Goal: Task Accomplishment & Management: Manage account settings

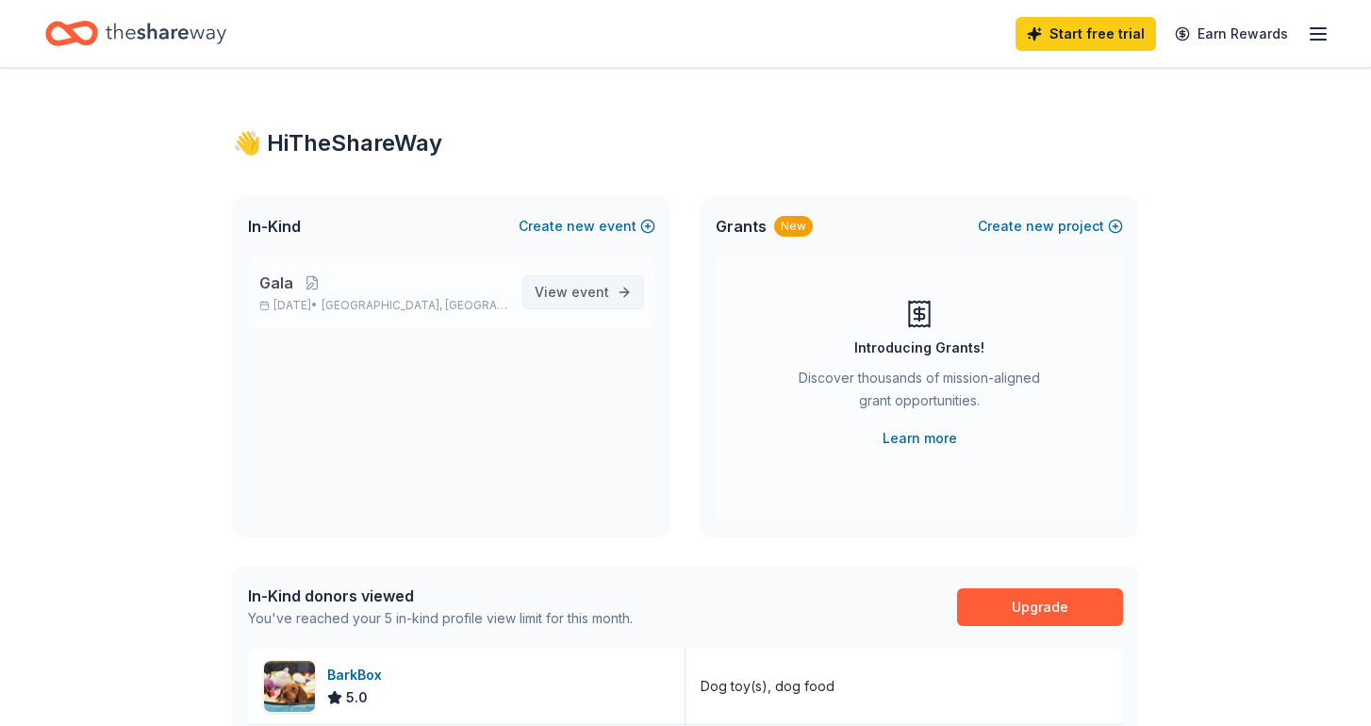
click at [584, 296] on span "event" at bounding box center [591, 292] width 38 height 16
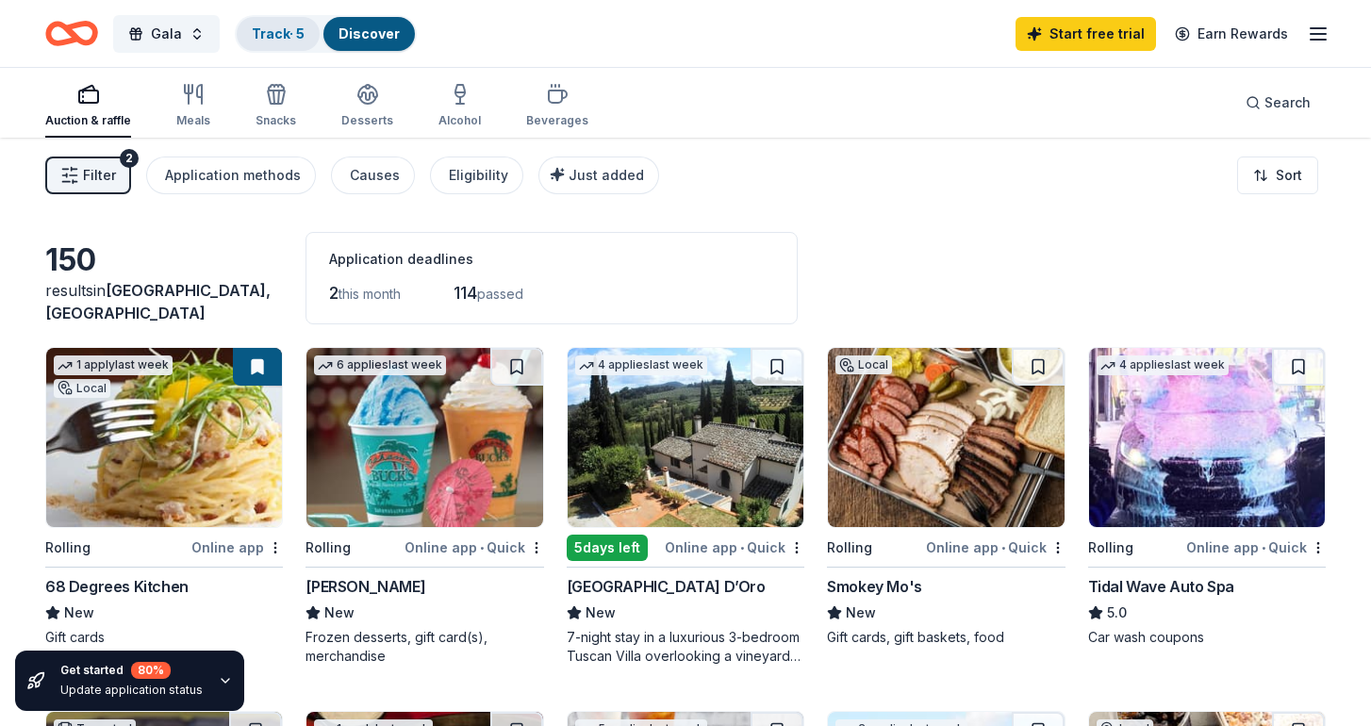
click at [281, 46] on div "Track · 5" at bounding box center [278, 34] width 83 height 34
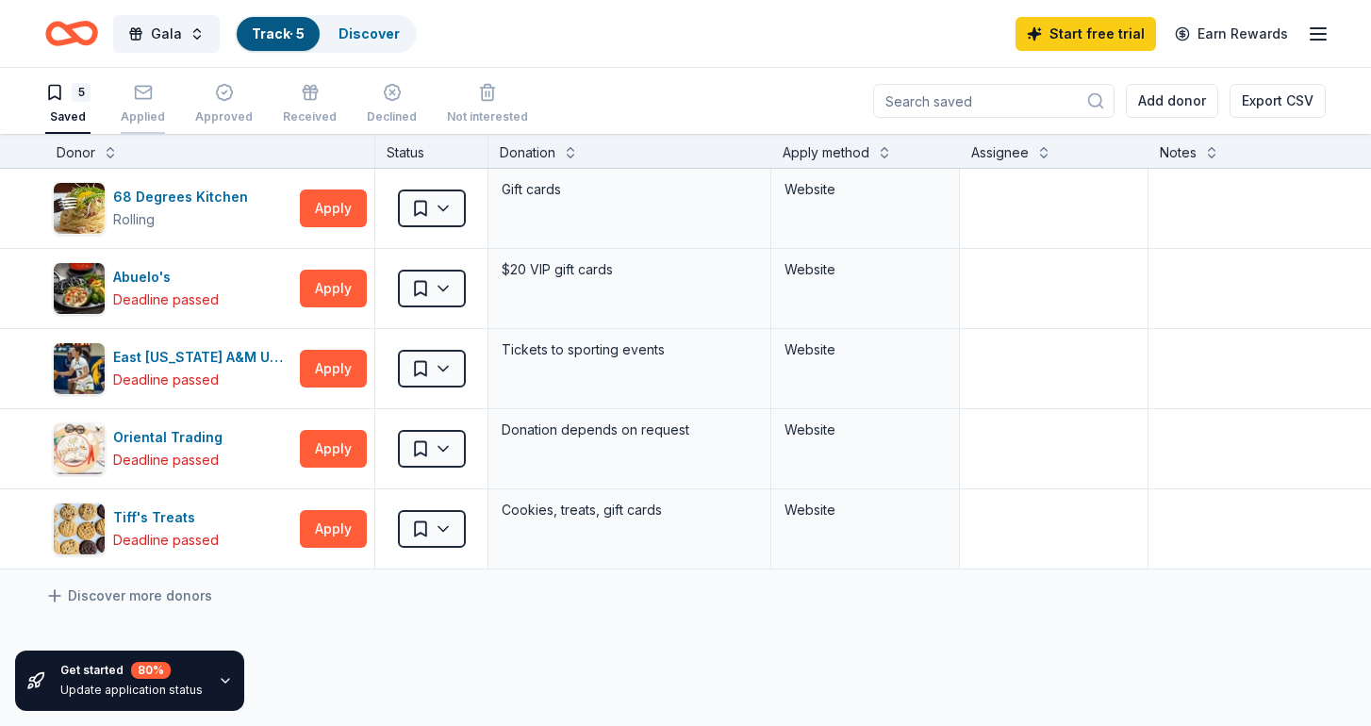
click at [146, 95] on icon "button" at bounding box center [143, 92] width 19 height 19
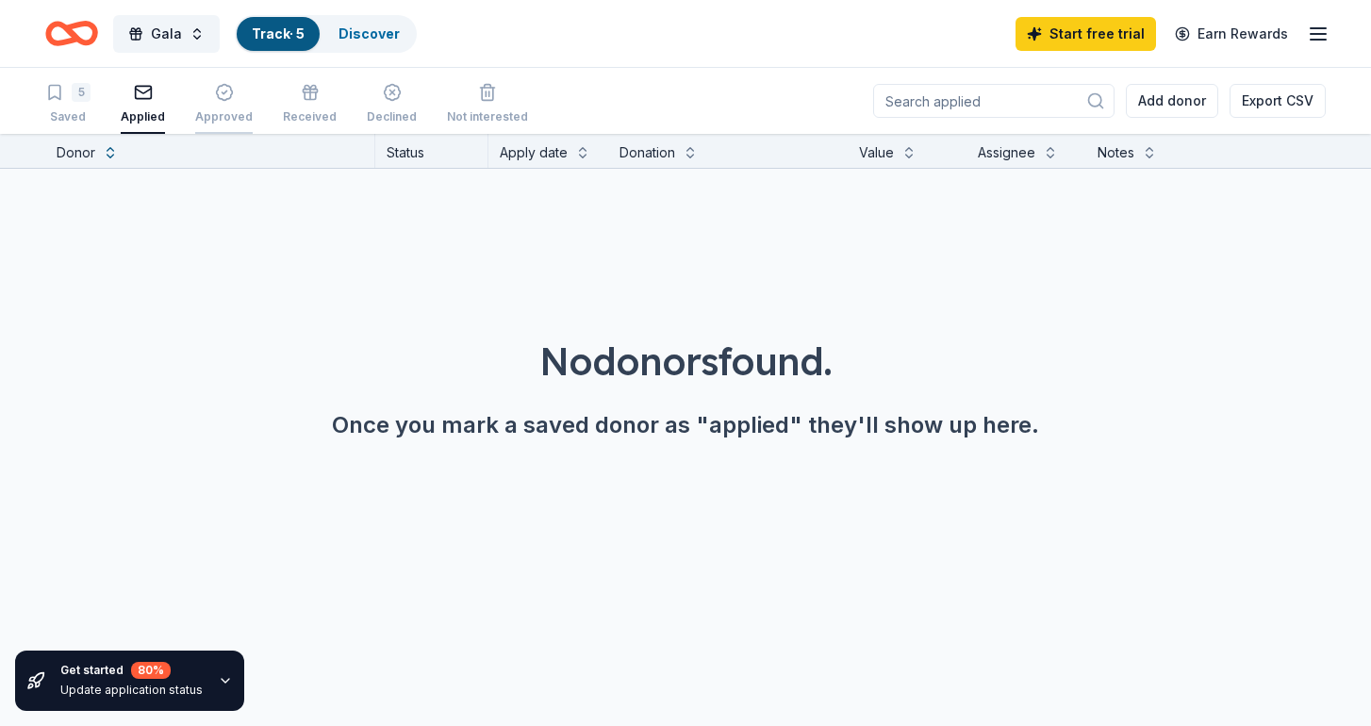
click at [215, 101] on icon "button" at bounding box center [224, 92] width 19 height 19
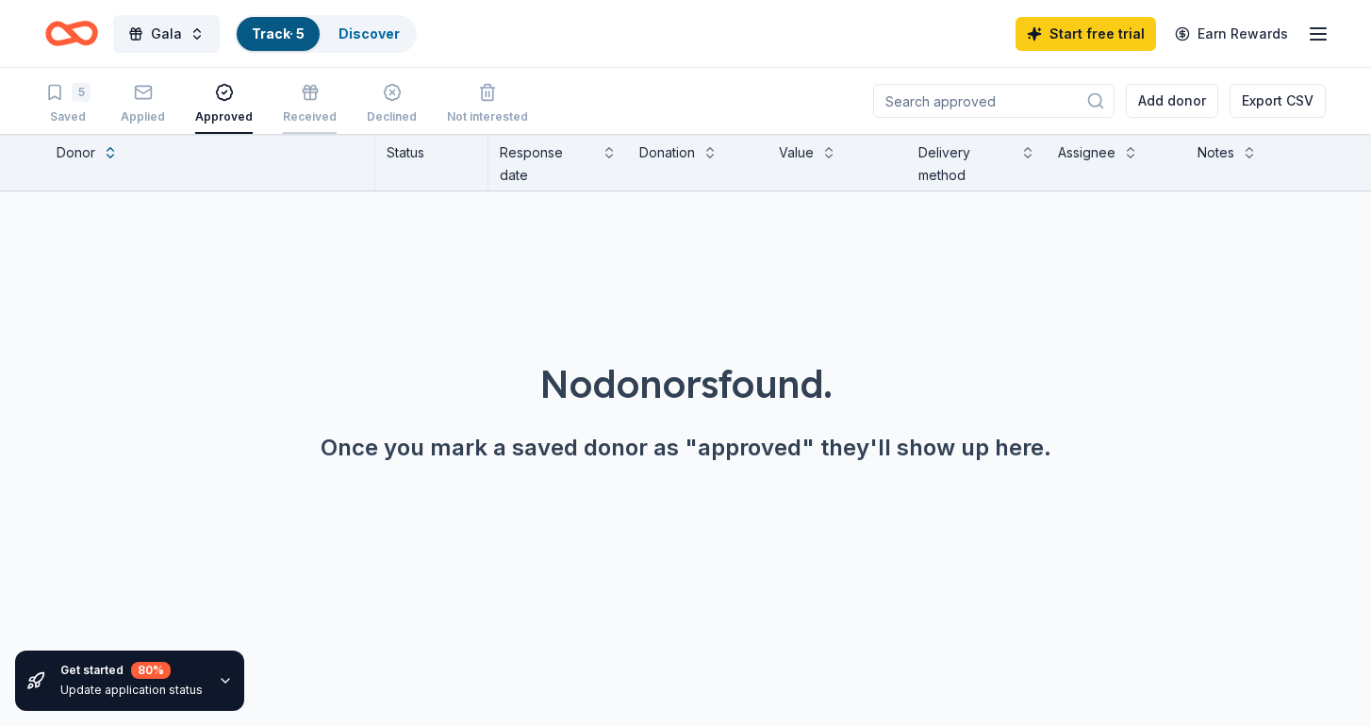
click at [308, 94] on icon "button" at bounding box center [310, 92] width 19 height 19
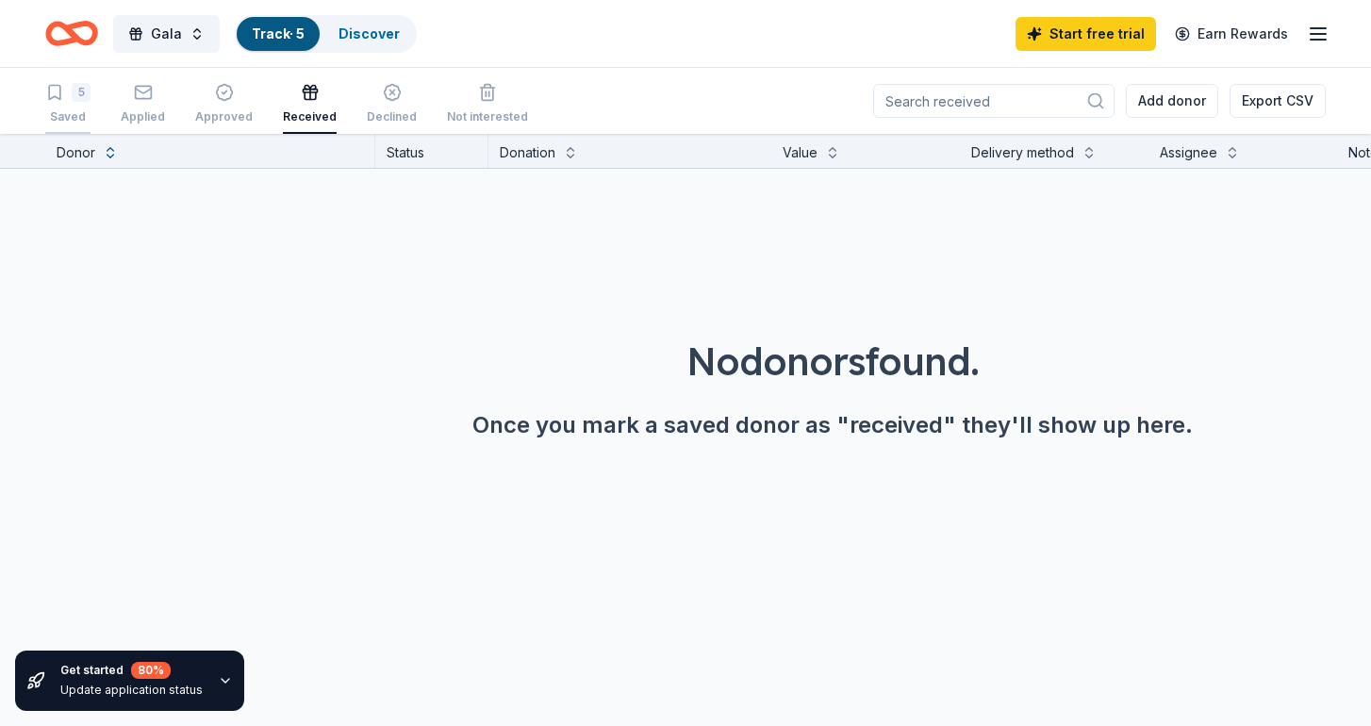
click at [71, 99] on div "5" at bounding box center [67, 92] width 45 height 19
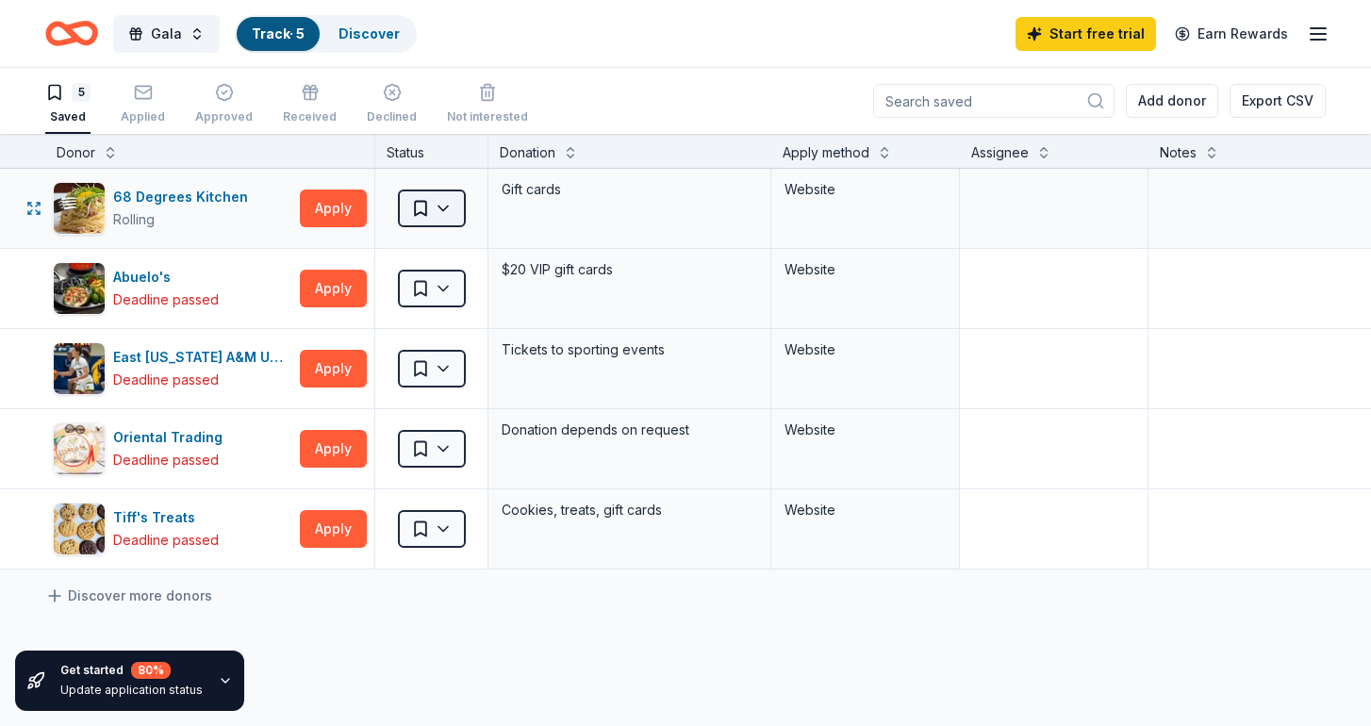
click at [448, 207] on html "Gala Track · 5 Discover Start free trial Earn Rewards 5 Saved Applied Approved …" at bounding box center [685, 363] width 1371 height 726
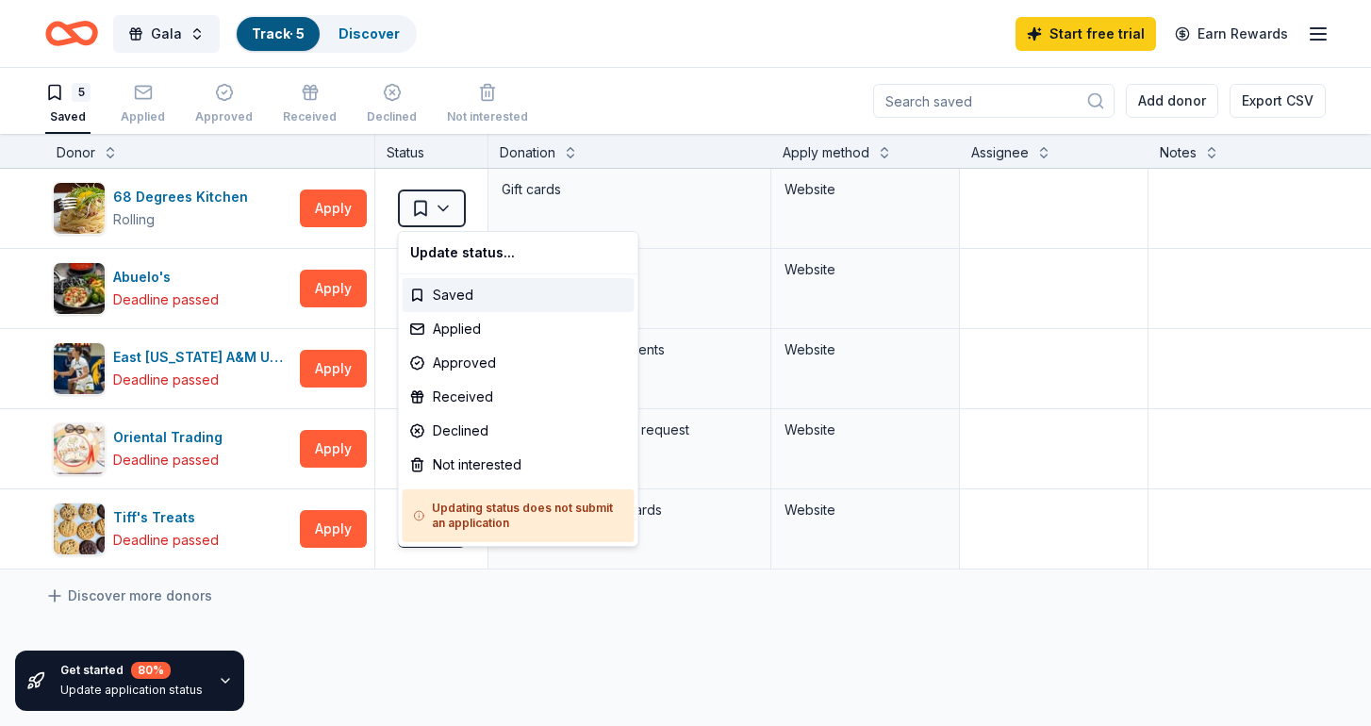
click at [426, 644] on html "Gala Track · 5 Discover Start free trial Earn Rewards 5 Saved Applied Approved …" at bounding box center [685, 363] width 1371 height 726
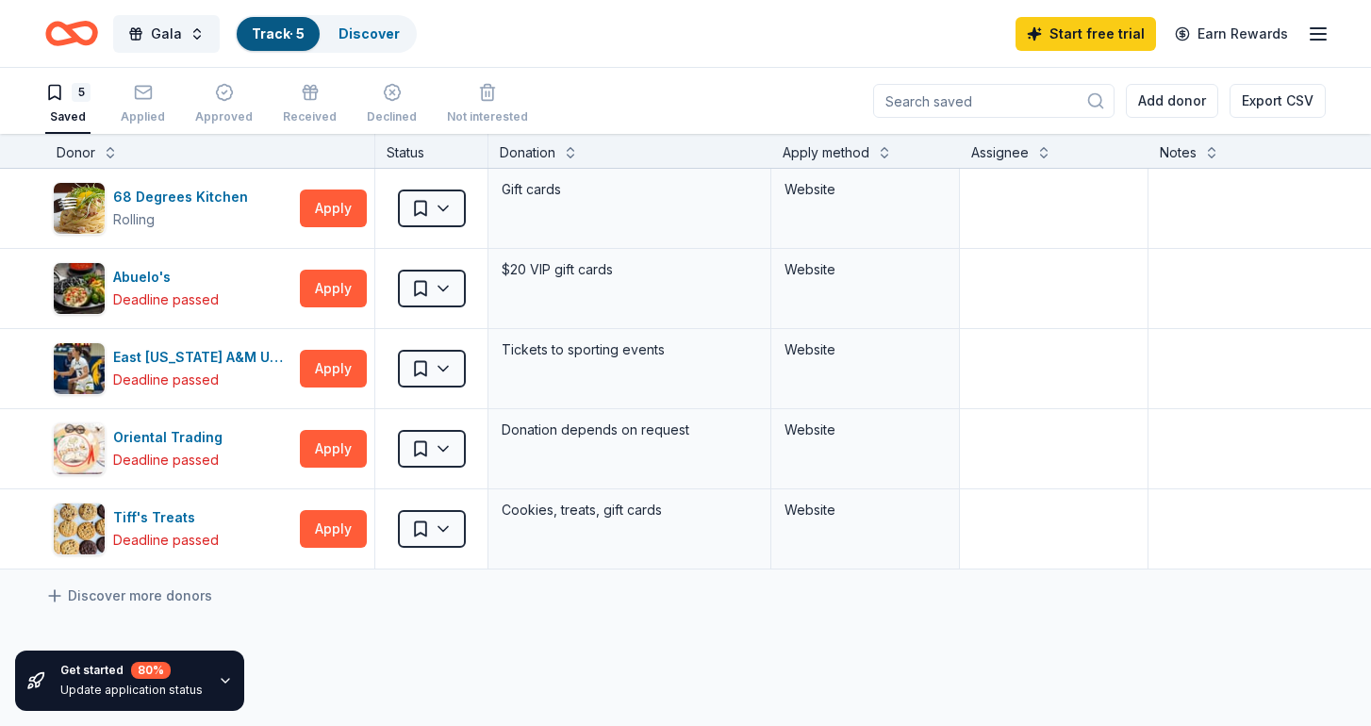
click at [921, 105] on input at bounding box center [993, 101] width 241 height 34
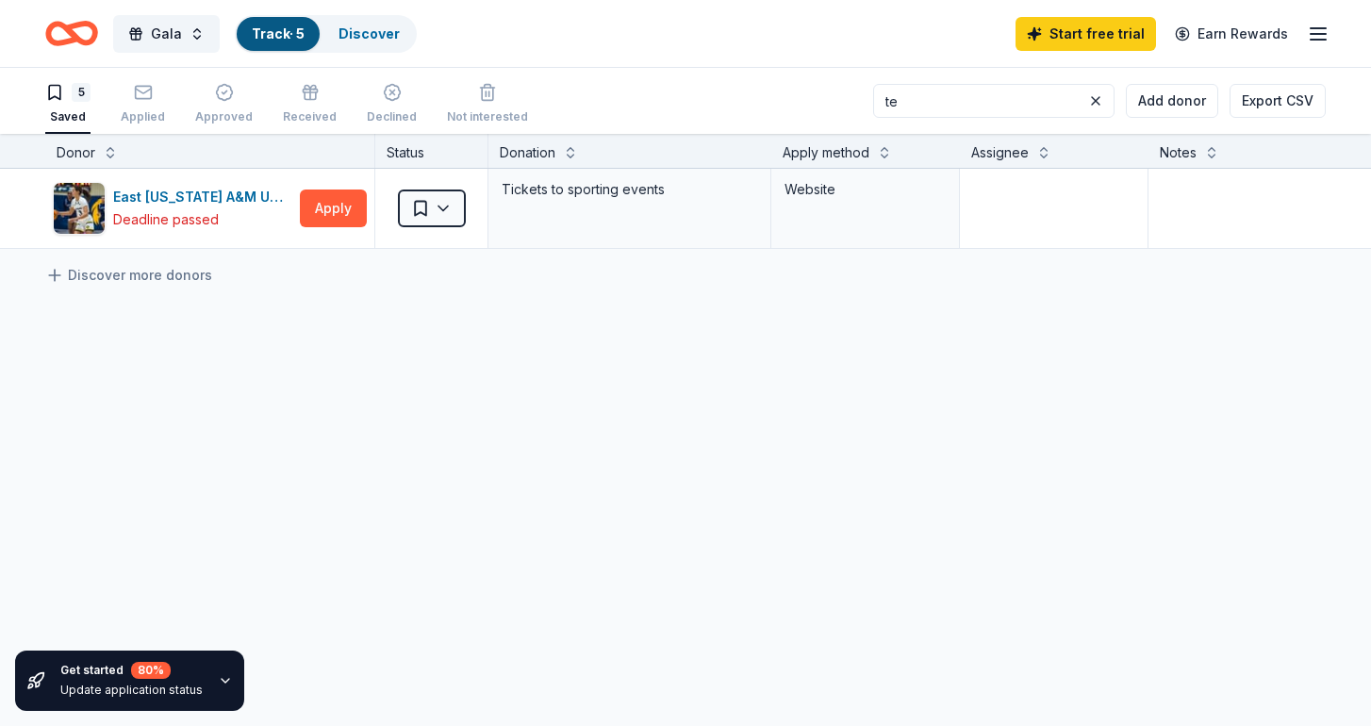
type input "t"
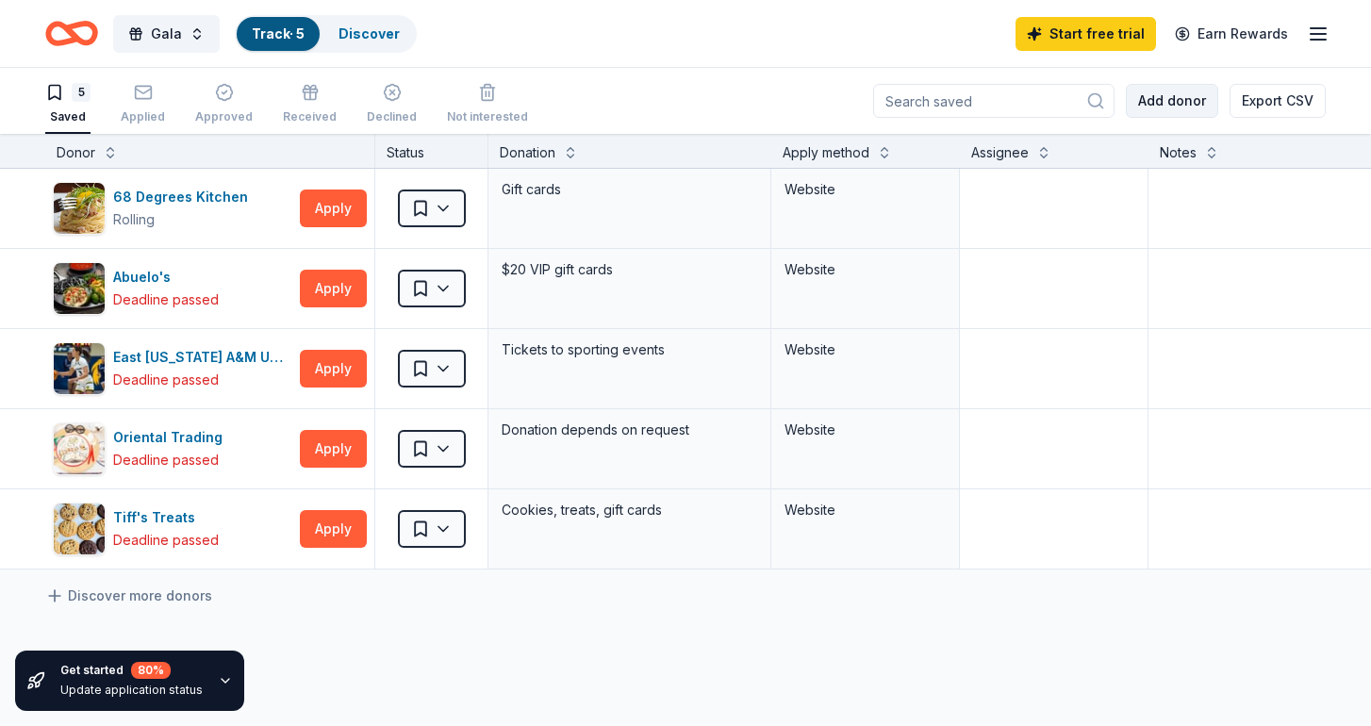
click at [1160, 100] on button "Add donor" at bounding box center [1172, 101] width 92 height 34
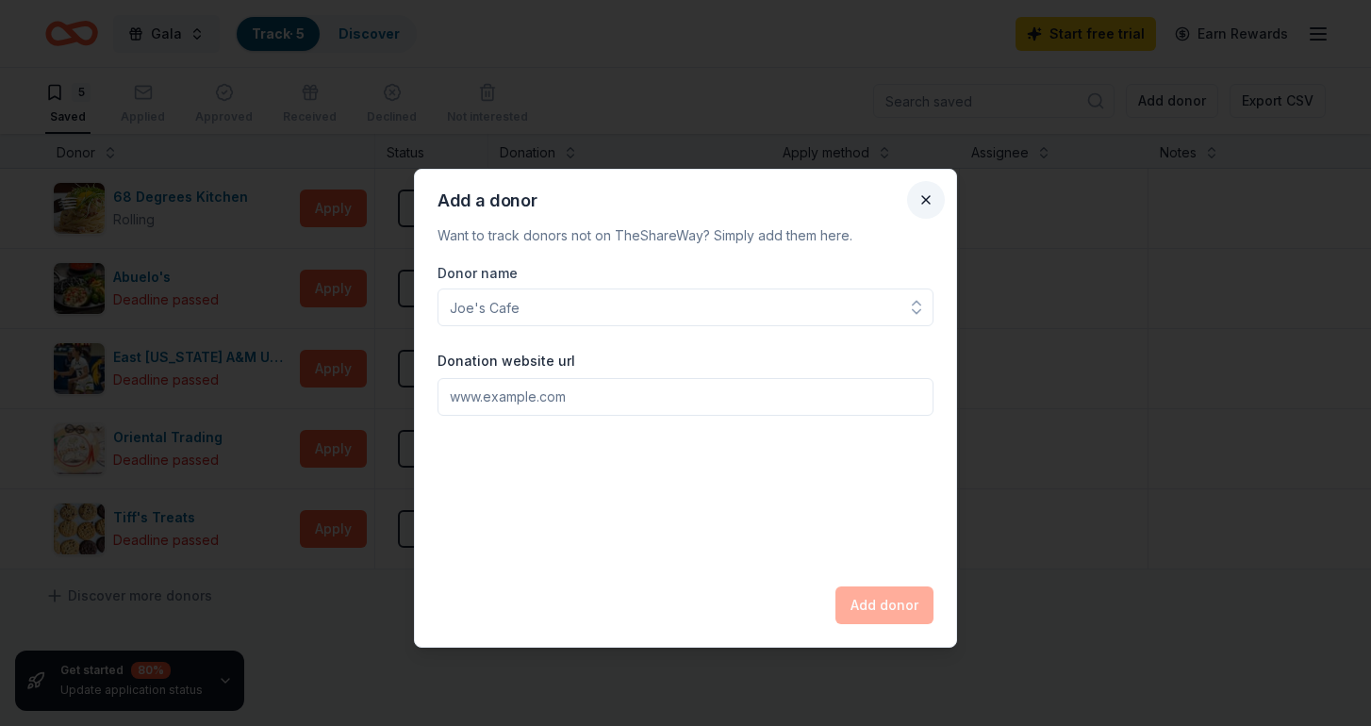
click at [930, 200] on button "Close" at bounding box center [926, 200] width 38 height 38
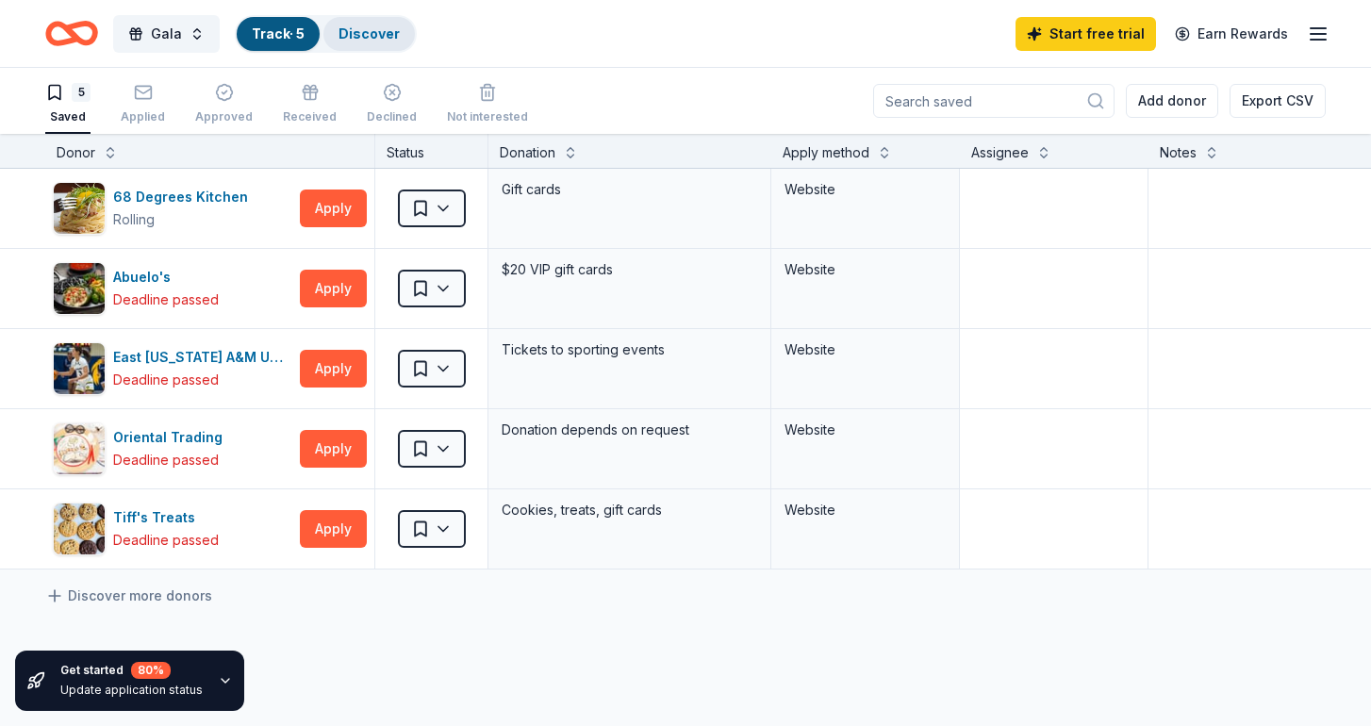
click at [351, 33] on link "Discover" at bounding box center [369, 33] width 61 height 16
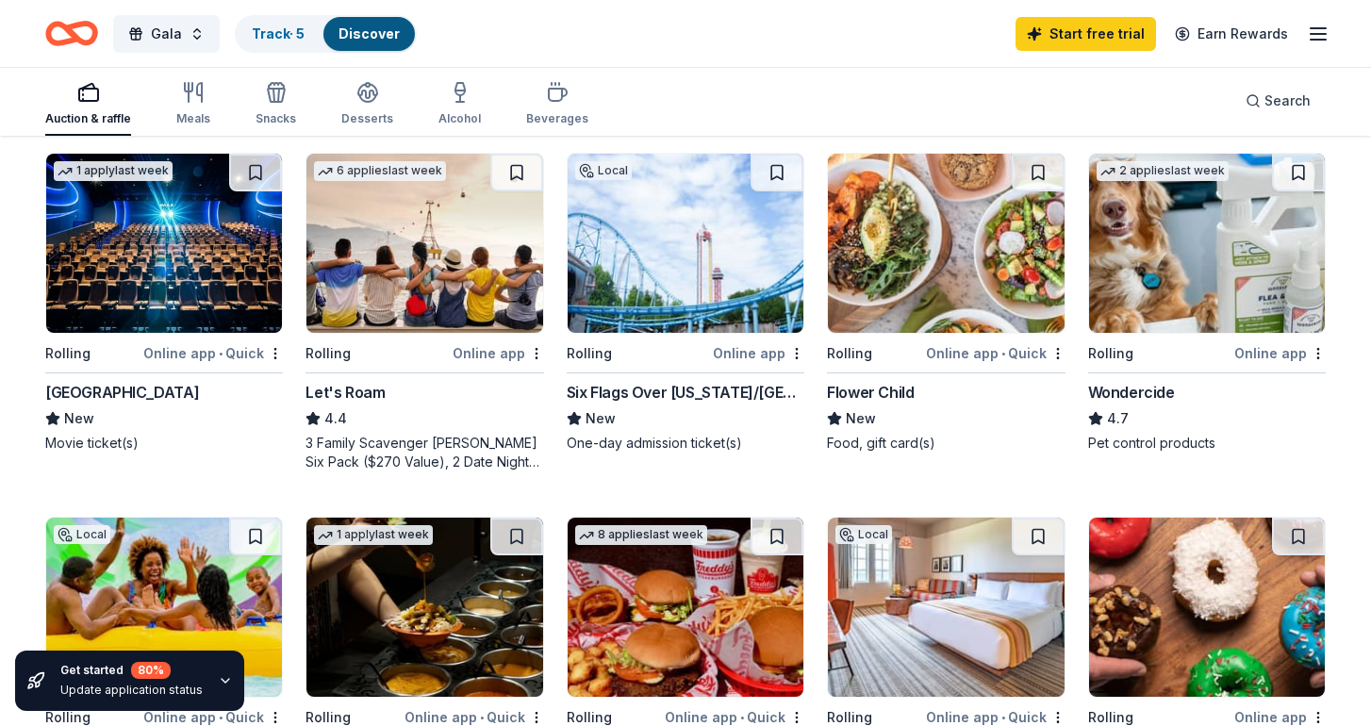
scroll to position [921, 0]
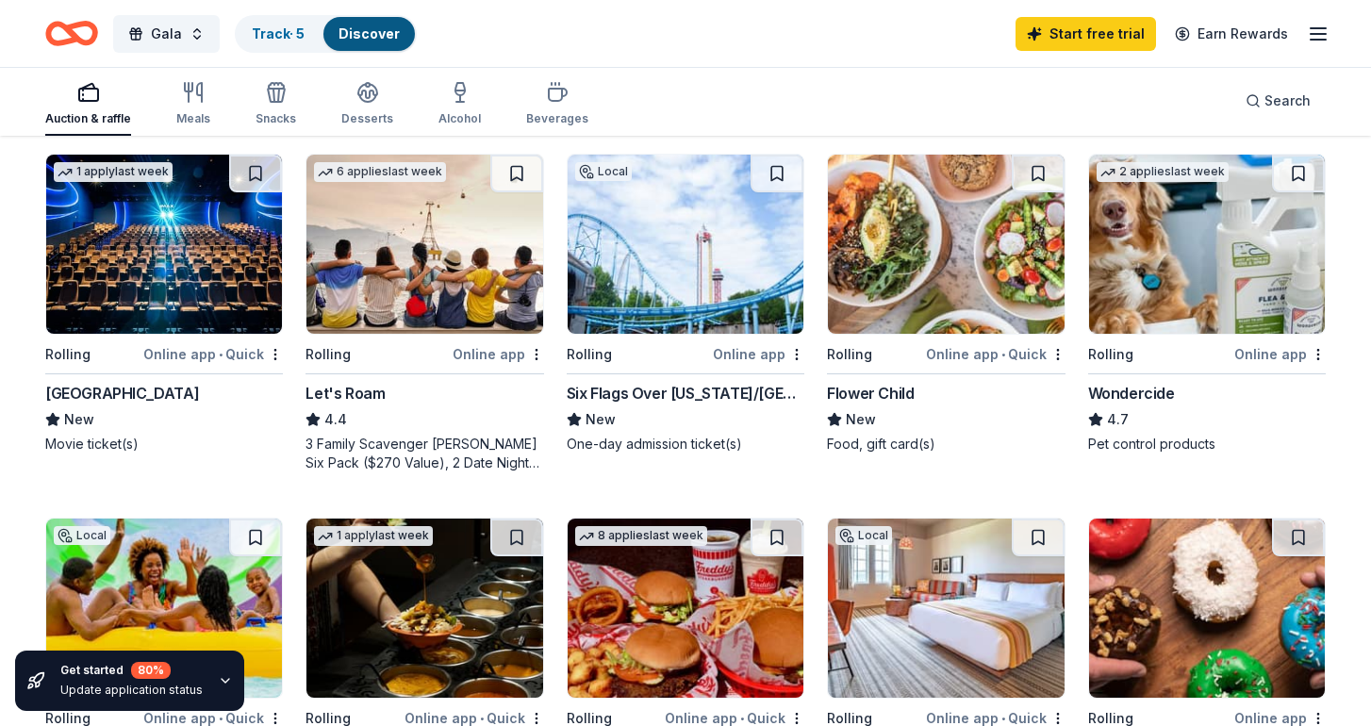
click at [634, 272] on img at bounding box center [686, 244] width 236 height 179
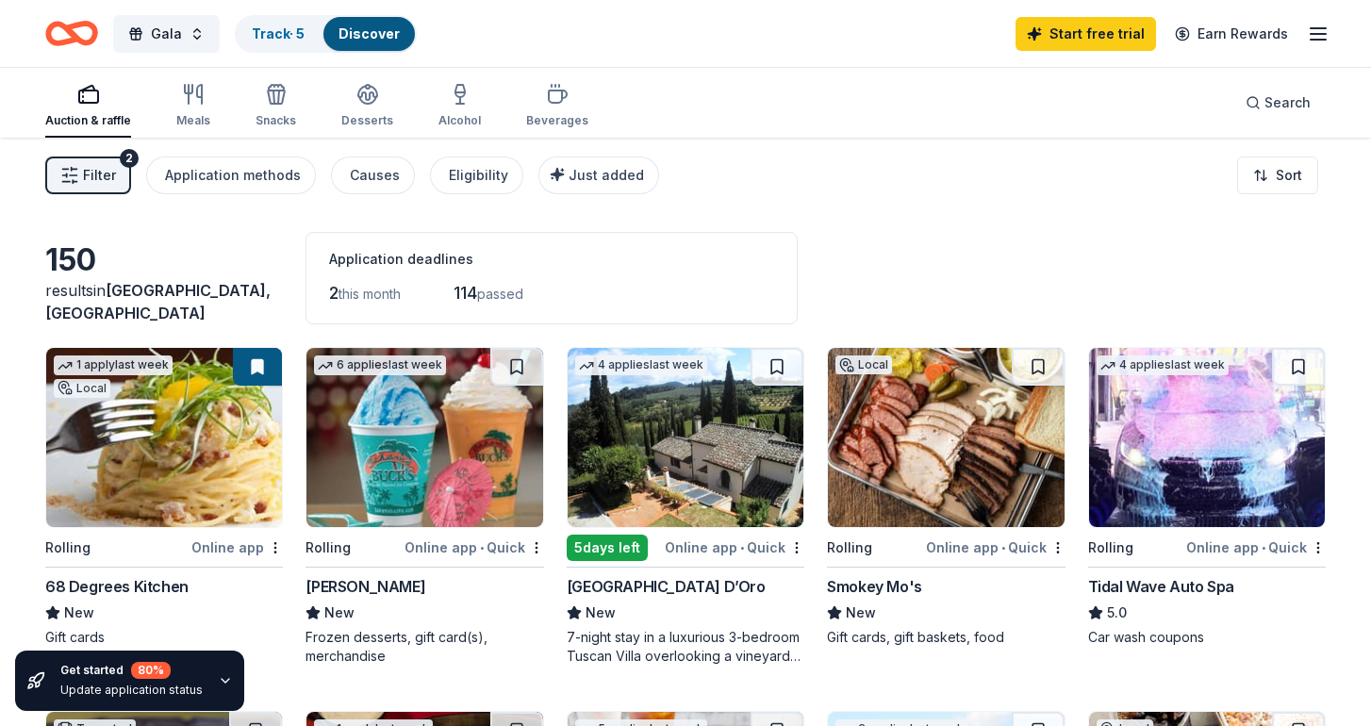
scroll to position [0, 0]
click at [509, 362] on button at bounding box center [516, 367] width 53 height 38
click at [266, 33] on link "Track · 6" at bounding box center [279, 33] width 54 height 16
click at [281, 34] on link "Track · 6" at bounding box center [279, 33] width 54 height 16
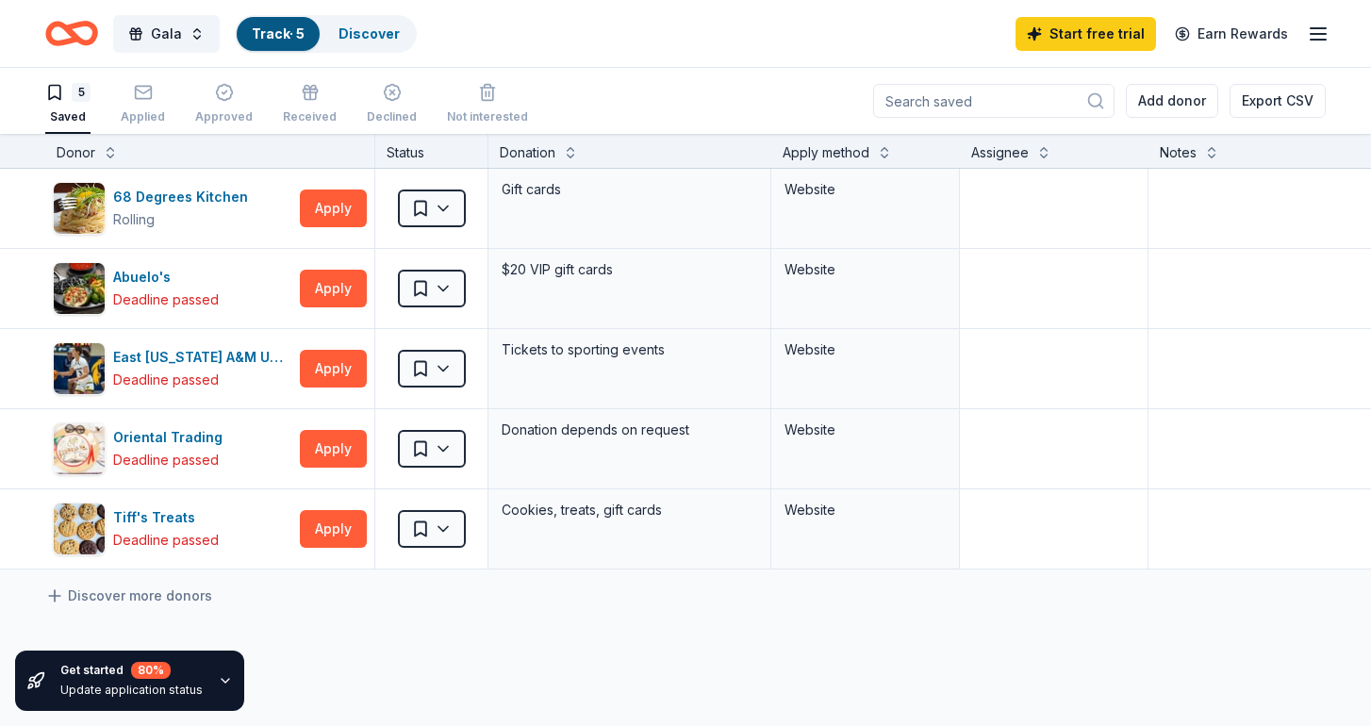
click at [274, 26] on link "Track · 5" at bounding box center [278, 33] width 53 height 16
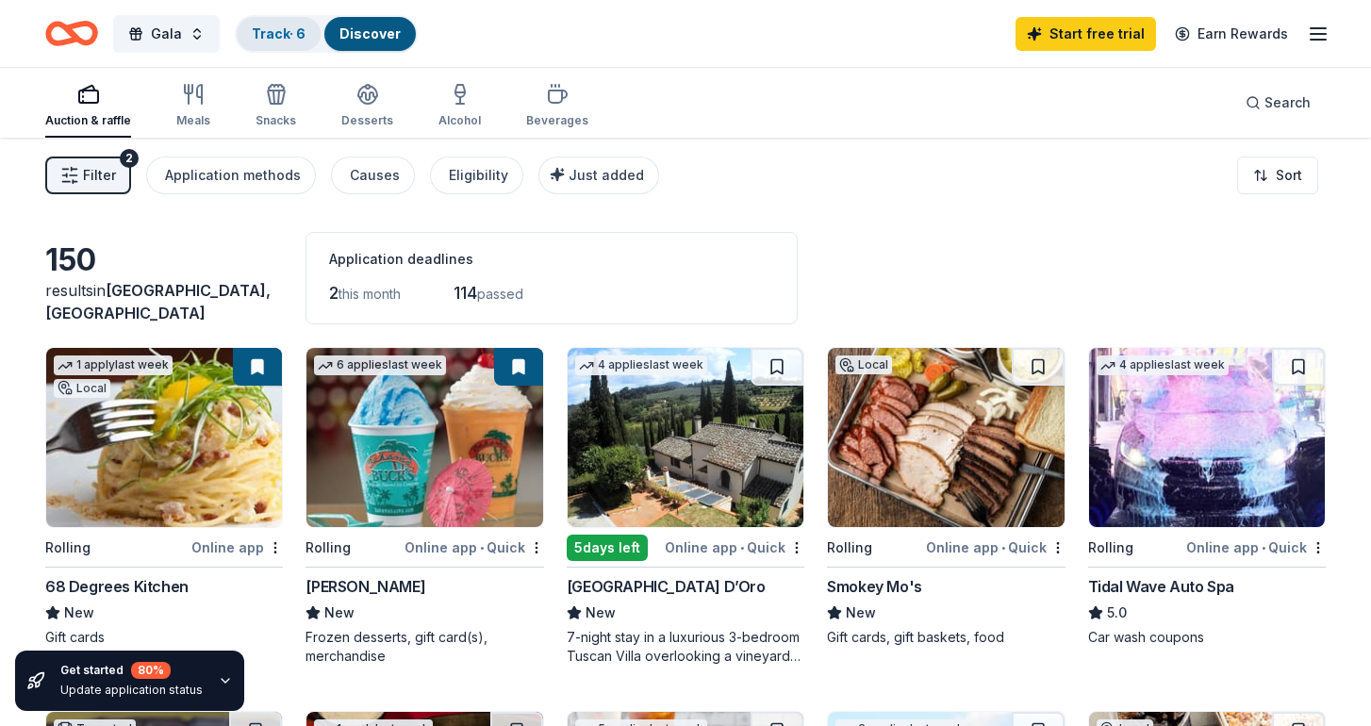
click at [272, 35] on link "Track · 6" at bounding box center [279, 33] width 54 height 16
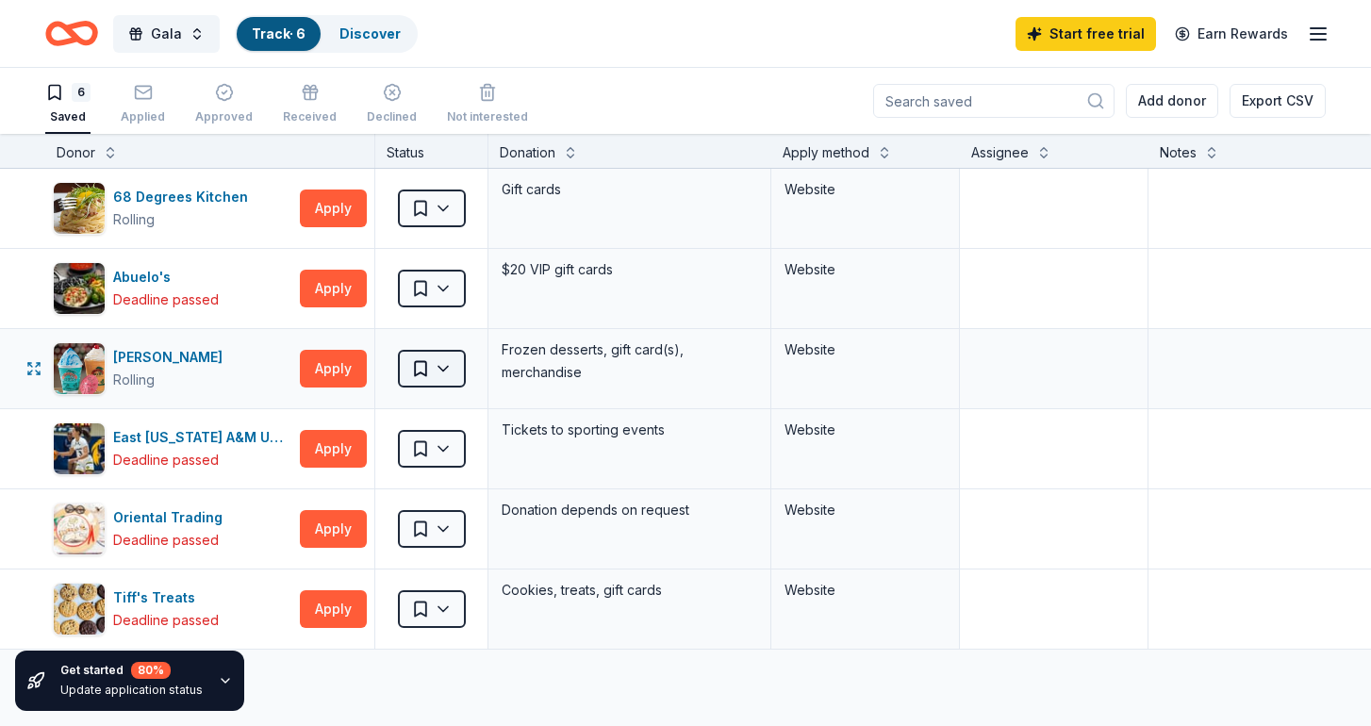
click at [446, 368] on html "Gala Track · 6 Discover Start free trial Earn Rewards 6 Saved Applied Approved …" at bounding box center [685, 363] width 1371 height 726
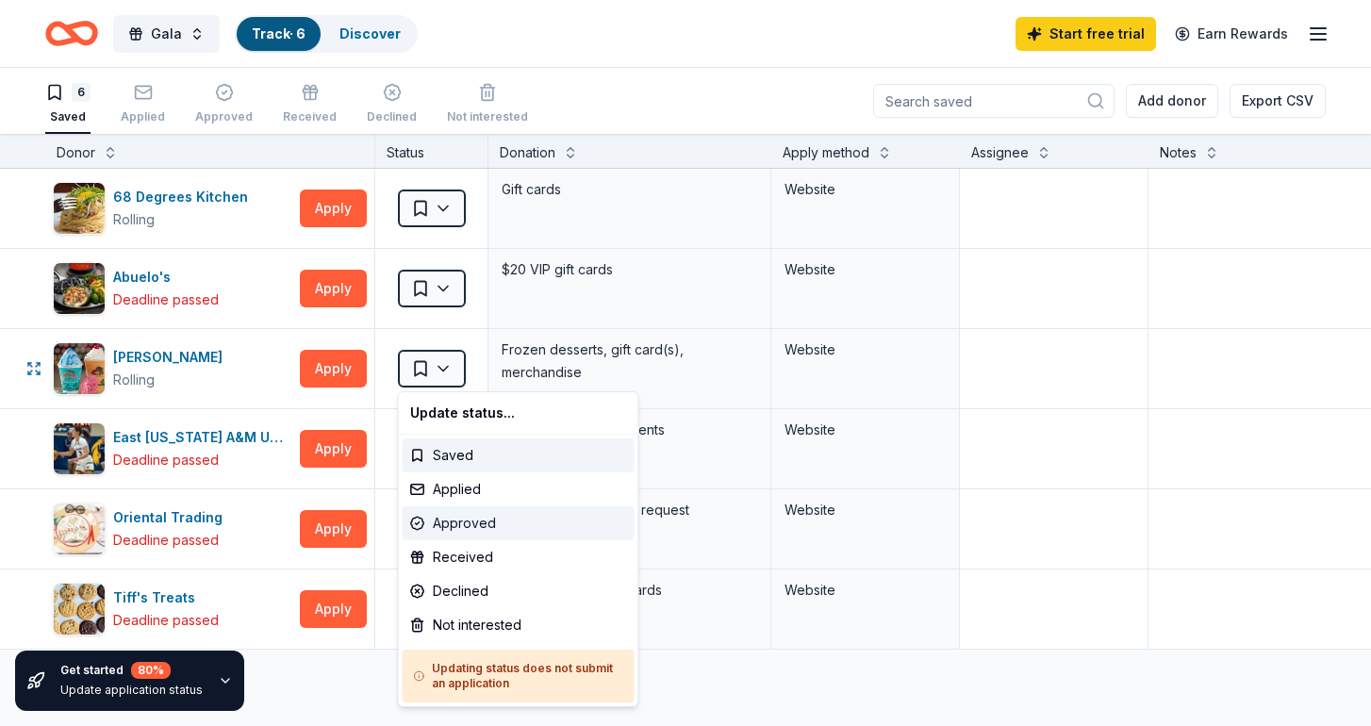
click at [473, 532] on div "Approved" at bounding box center [519, 523] width 232 height 34
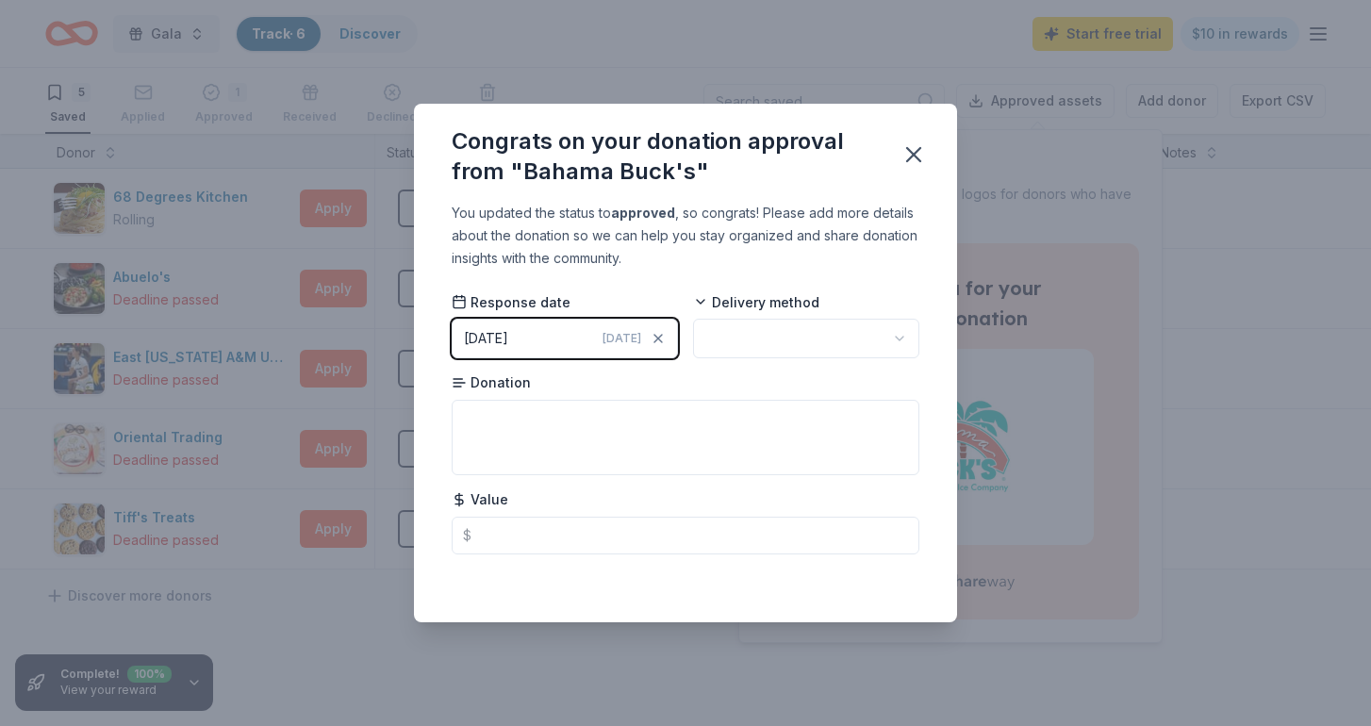
click at [544, 338] on button "09/21/2025 Today" at bounding box center [565, 339] width 226 height 40
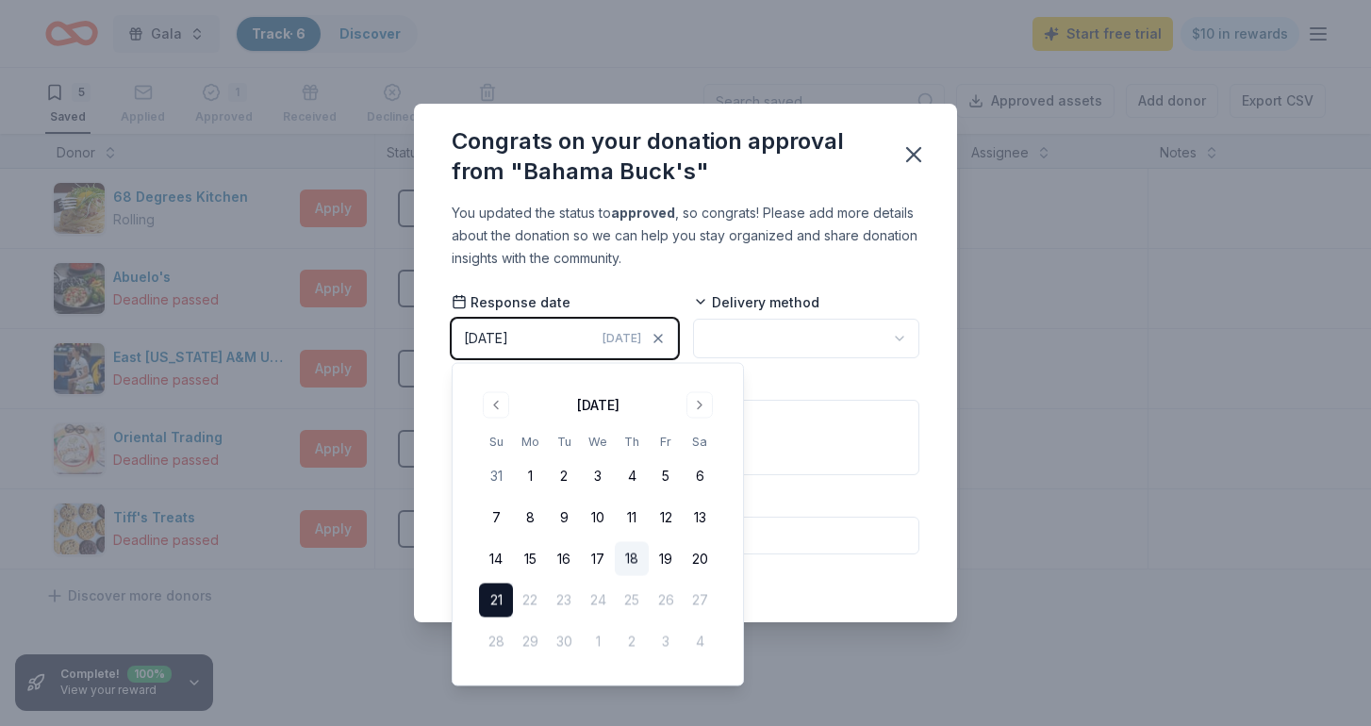
click at [634, 561] on button "18" at bounding box center [632, 559] width 34 height 34
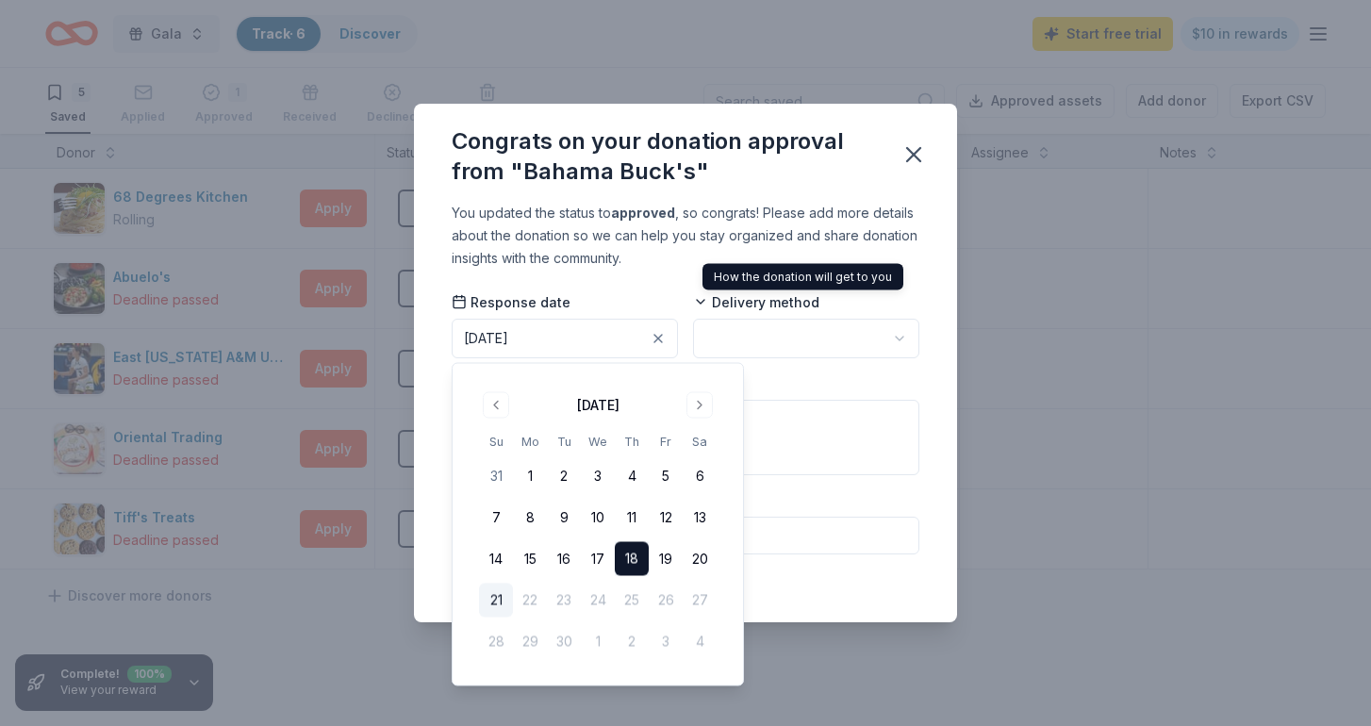
click at [765, 330] on html "Gala Track · 6 Discover Start free trial $10 in rewards 5 Saved Applied 1 Appro…" at bounding box center [685, 363] width 1371 height 726
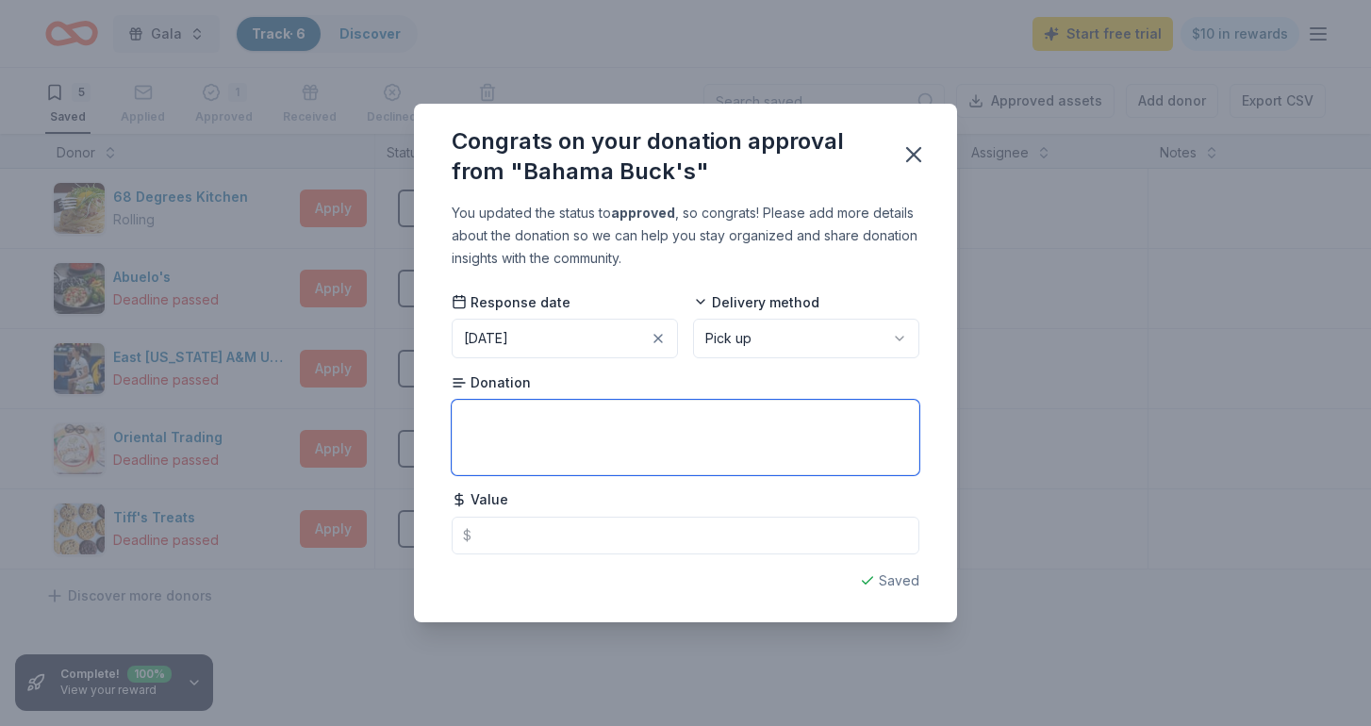
click at [649, 428] on textarea at bounding box center [686, 437] width 468 height 75
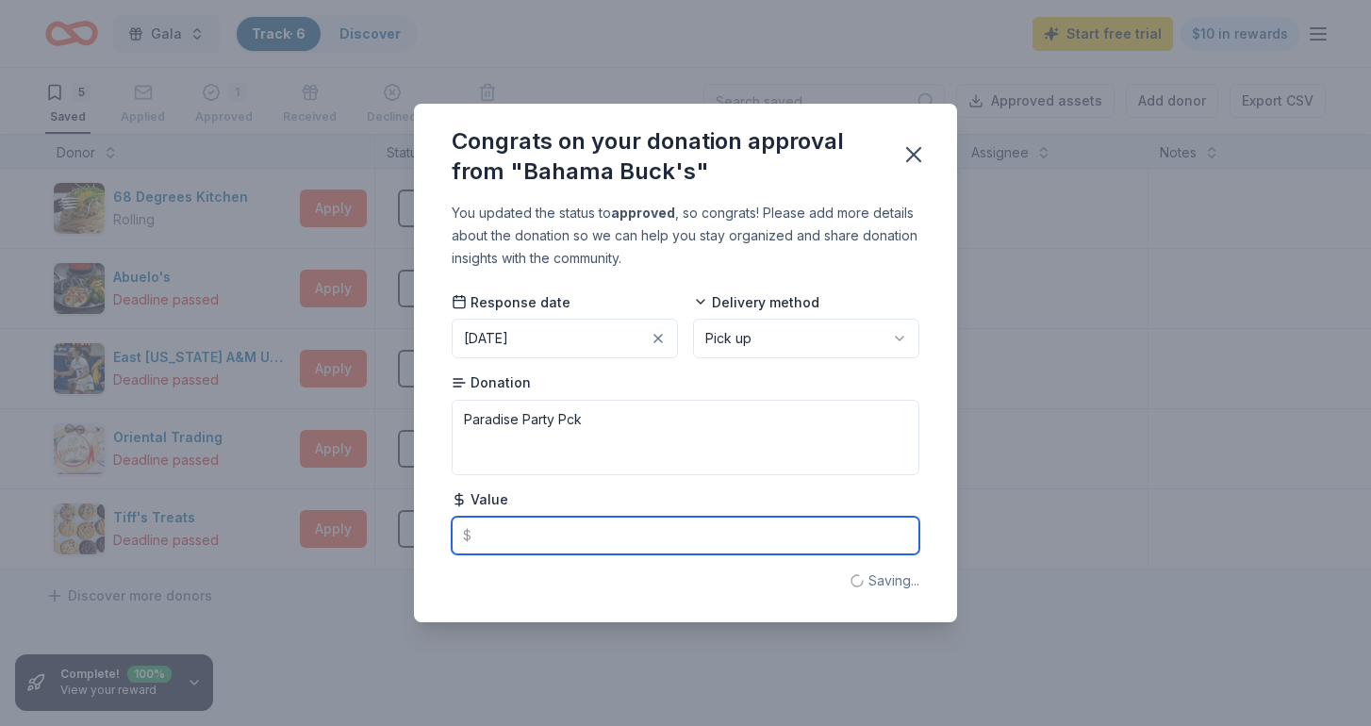
type textarea "Paradise Party Pack"
click at [615, 530] on input "text" at bounding box center [686, 536] width 468 height 38
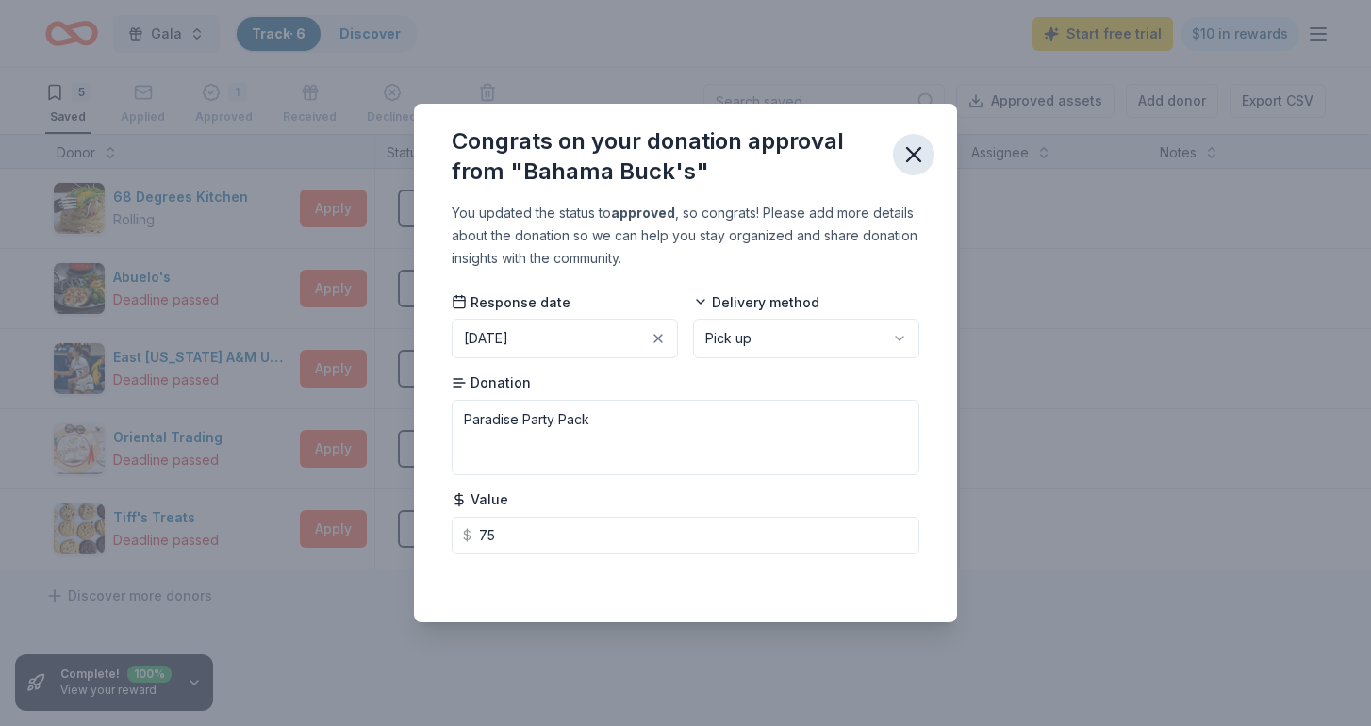
type input "75.00"
click at [917, 154] on icon "button" at bounding box center [913, 154] width 13 height 13
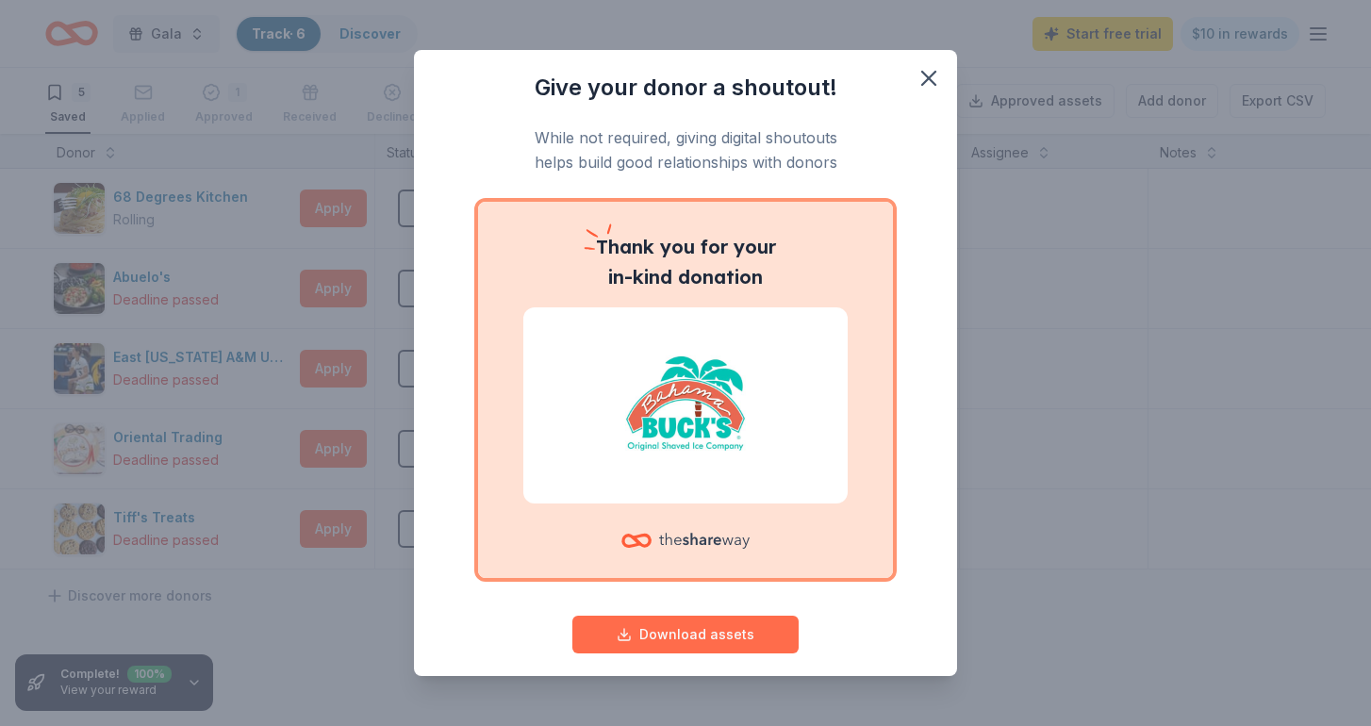
click at [731, 635] on button "Download assets" at bounding box center [686, 635] width 226 height 38
click at [924, 70] on icon "button" at bounding box center [929, 78] width 26 height 26
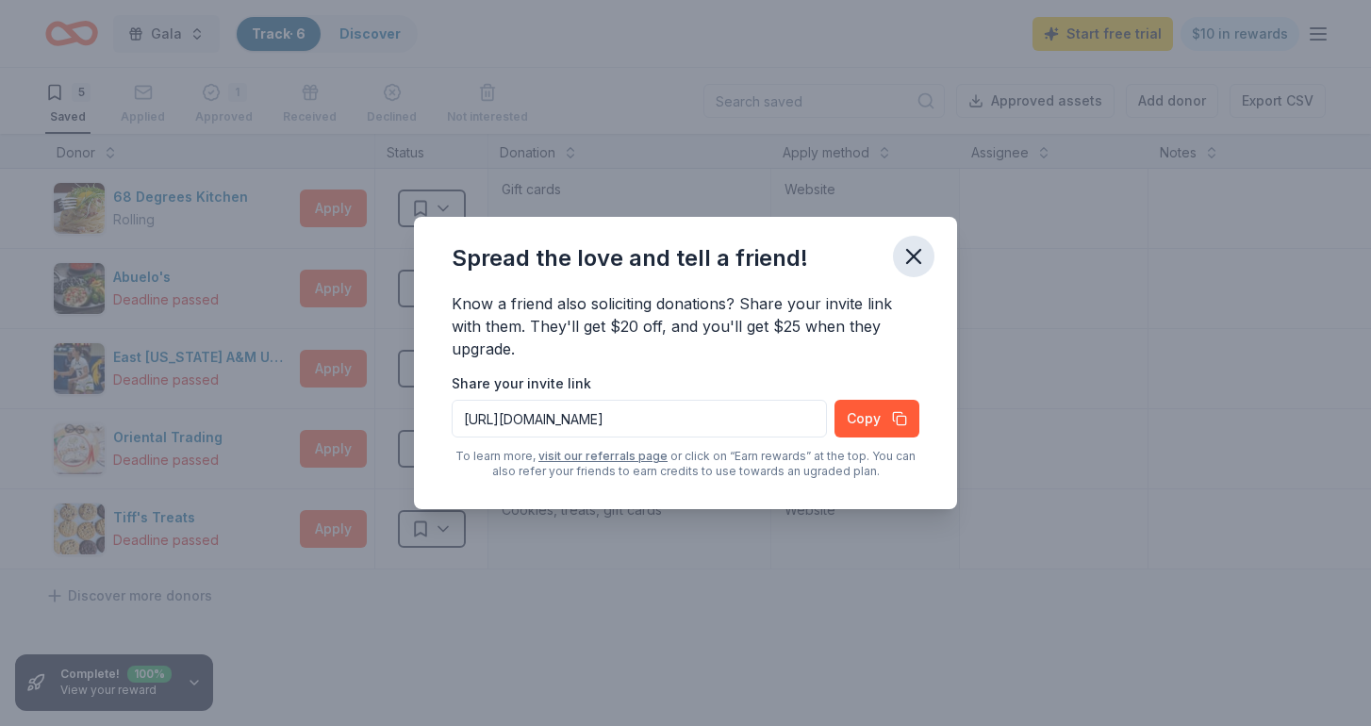
click at [911, 259] on icon "button" at bounding box center [913, 256] width 13 height 13
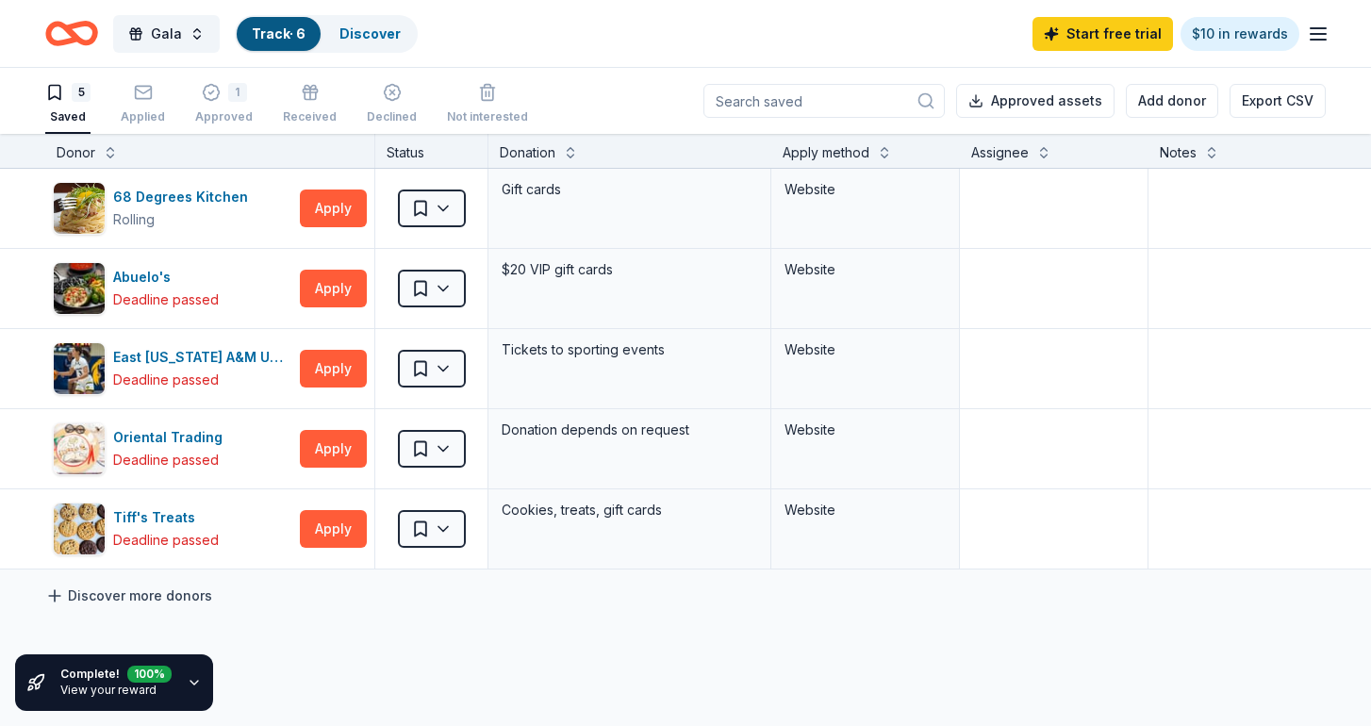
click at [104, 596] on link "Discover more donors" at bounding box center [128, 596] width 167 height 23
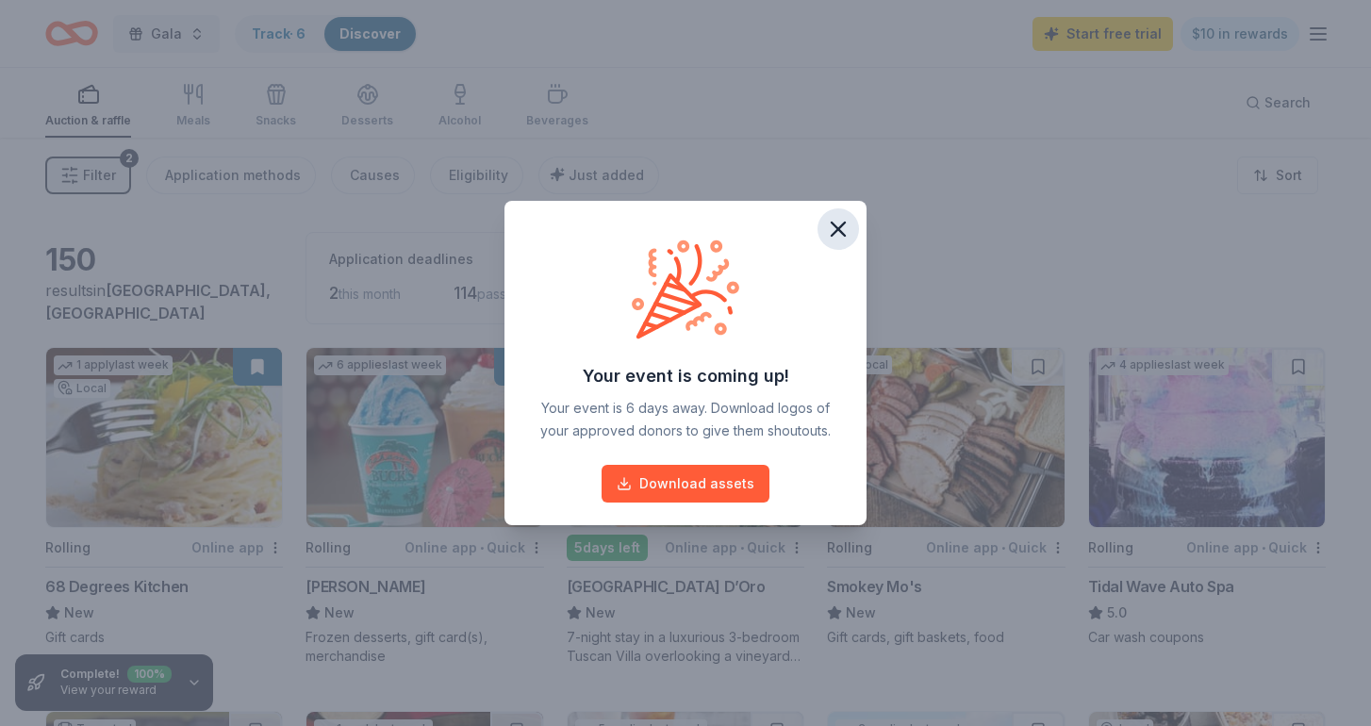
click at [837, 234] on icon "button" at bounding box center [838, 229] width 26 height 26
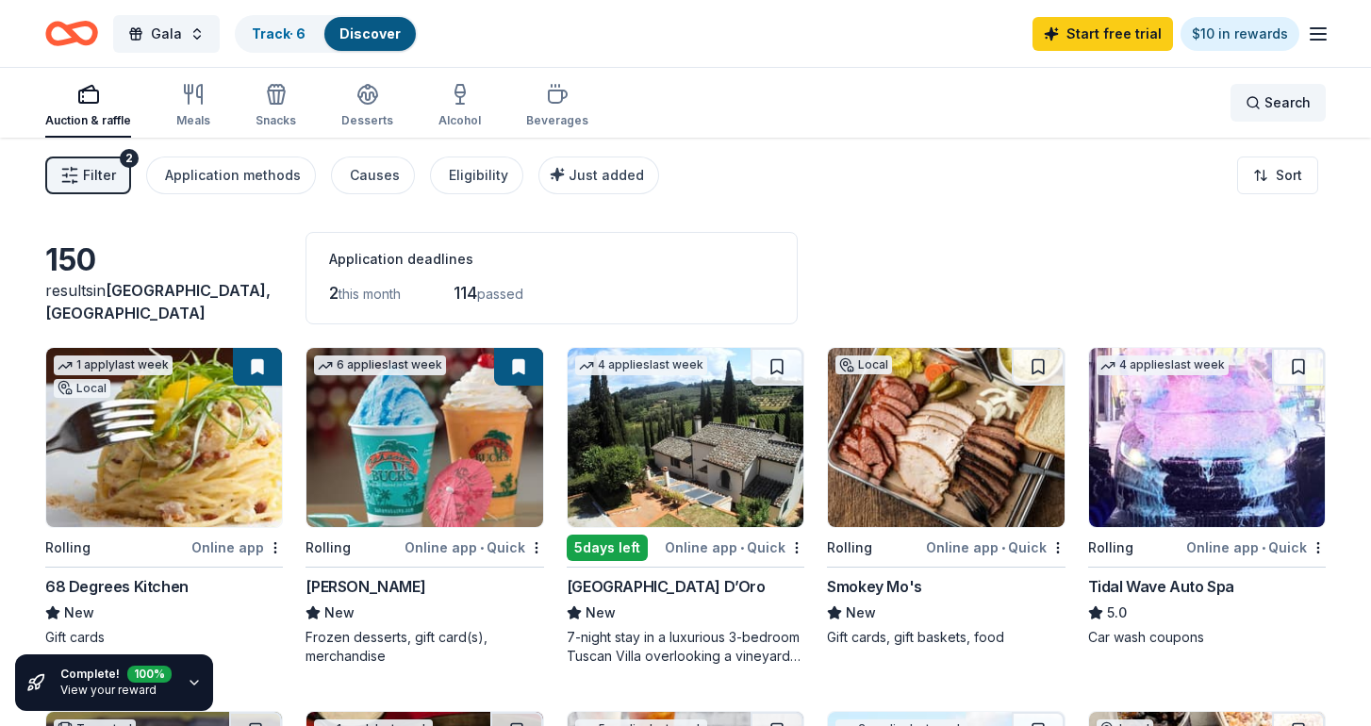
click at [1282, 104] on span "Search" at bounding box center [1288, 102] width 46 height 23
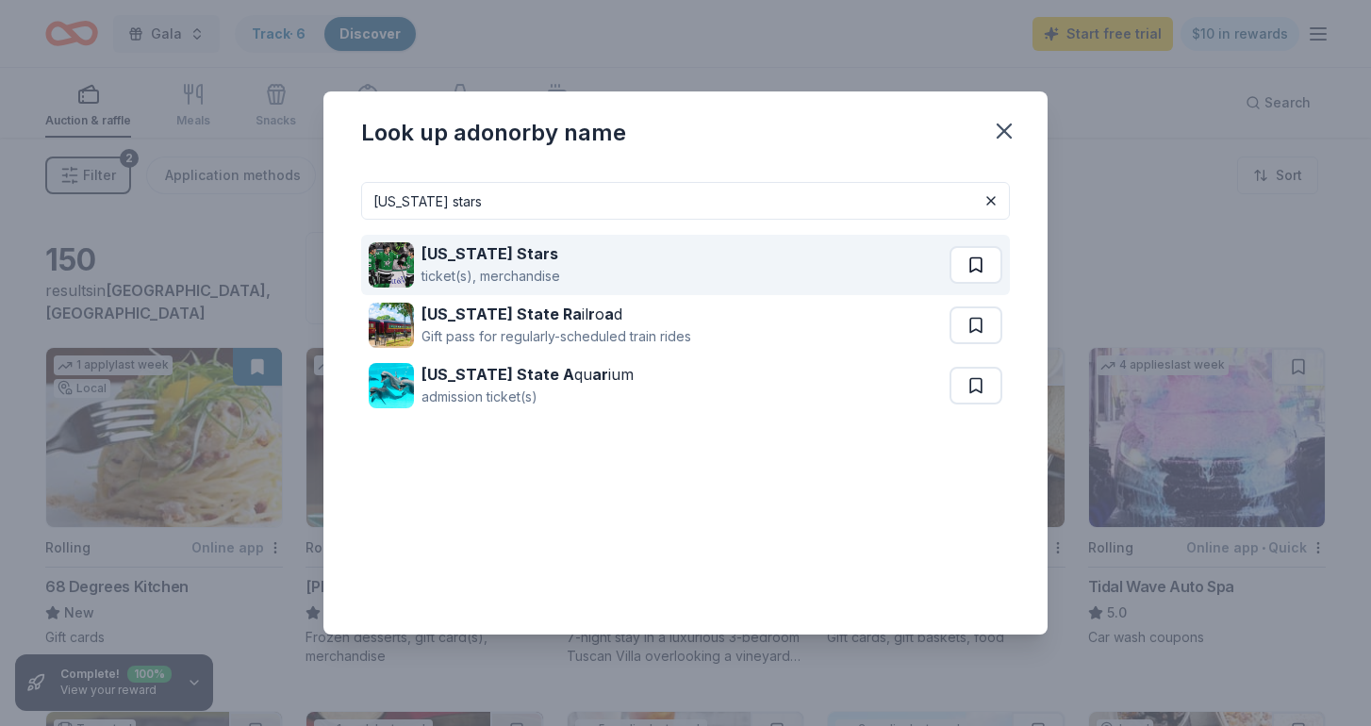
click at [965, 255] on button at bounding box center [976, 265] width 53 height 38
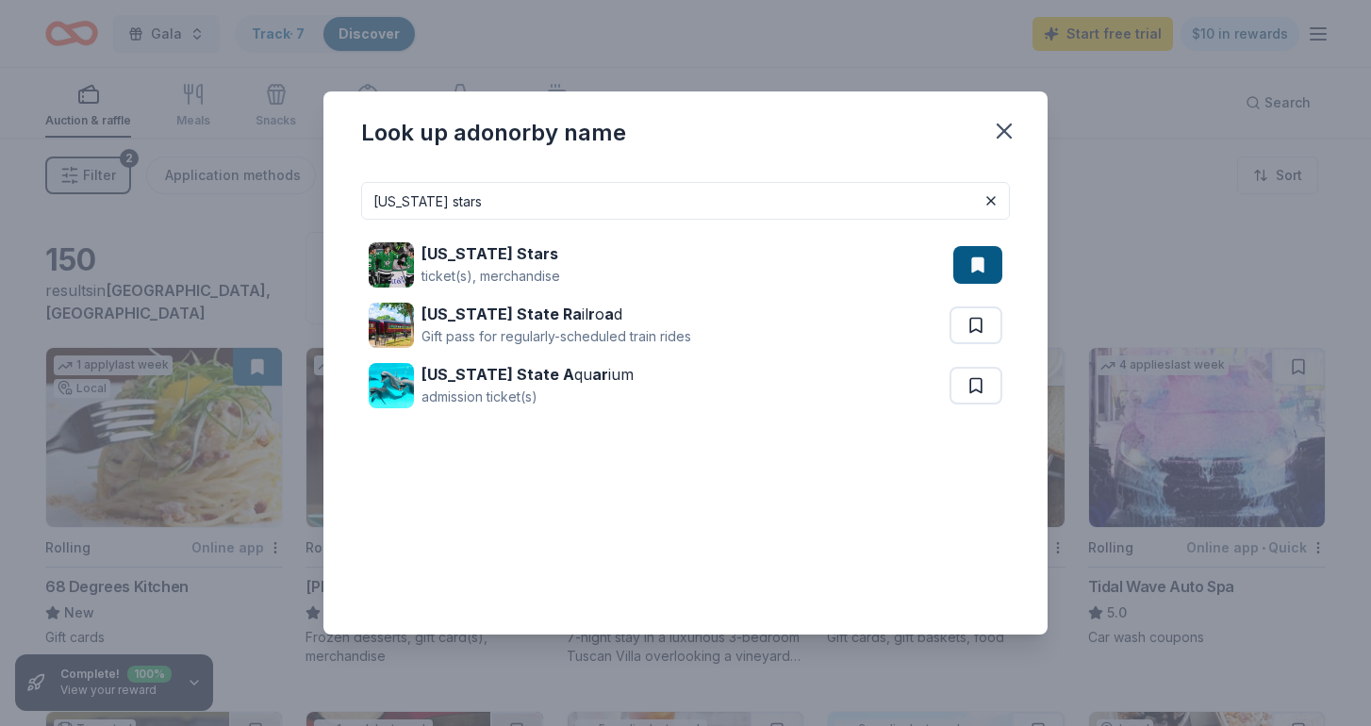
click at [714, 202] on input "texas stars" at bounding box center [685, 201] width 649 height 38
type input "t"
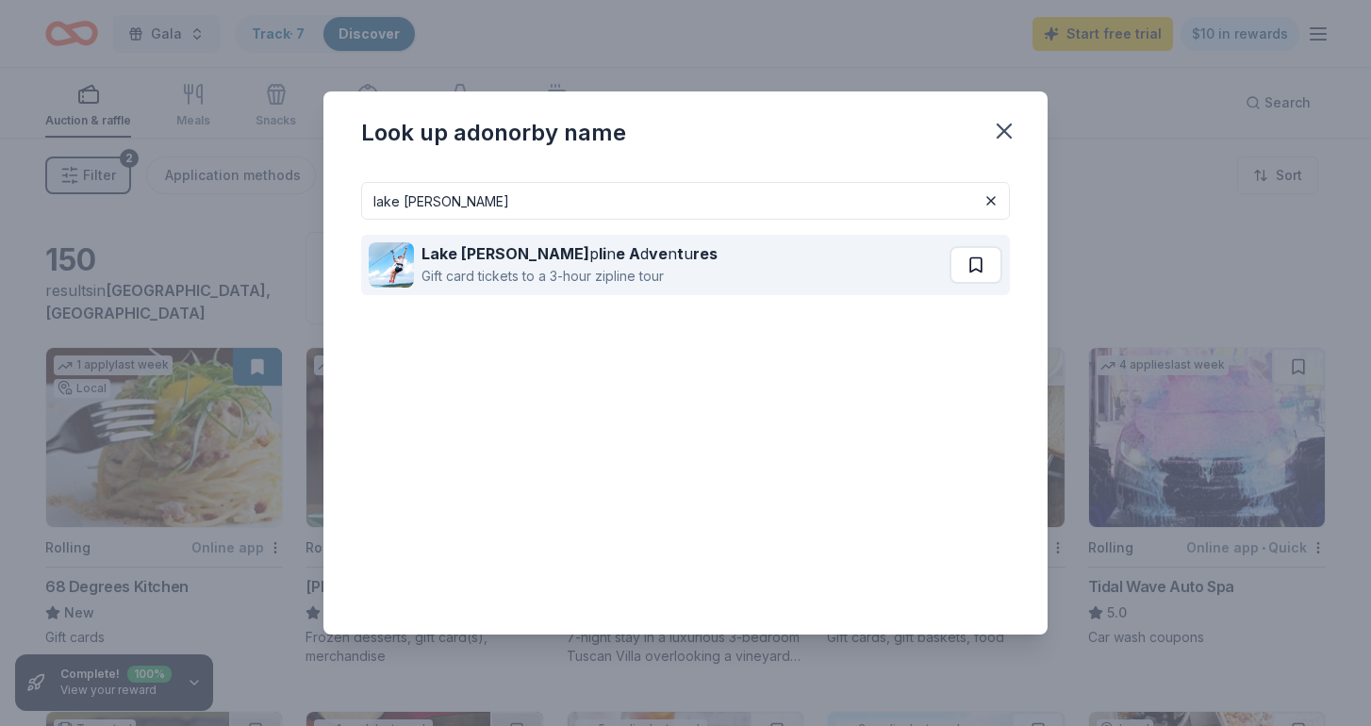
type input "lake travis zi"
click at [983, 270] on button at bounding box center [976, 265] width 53 height 38
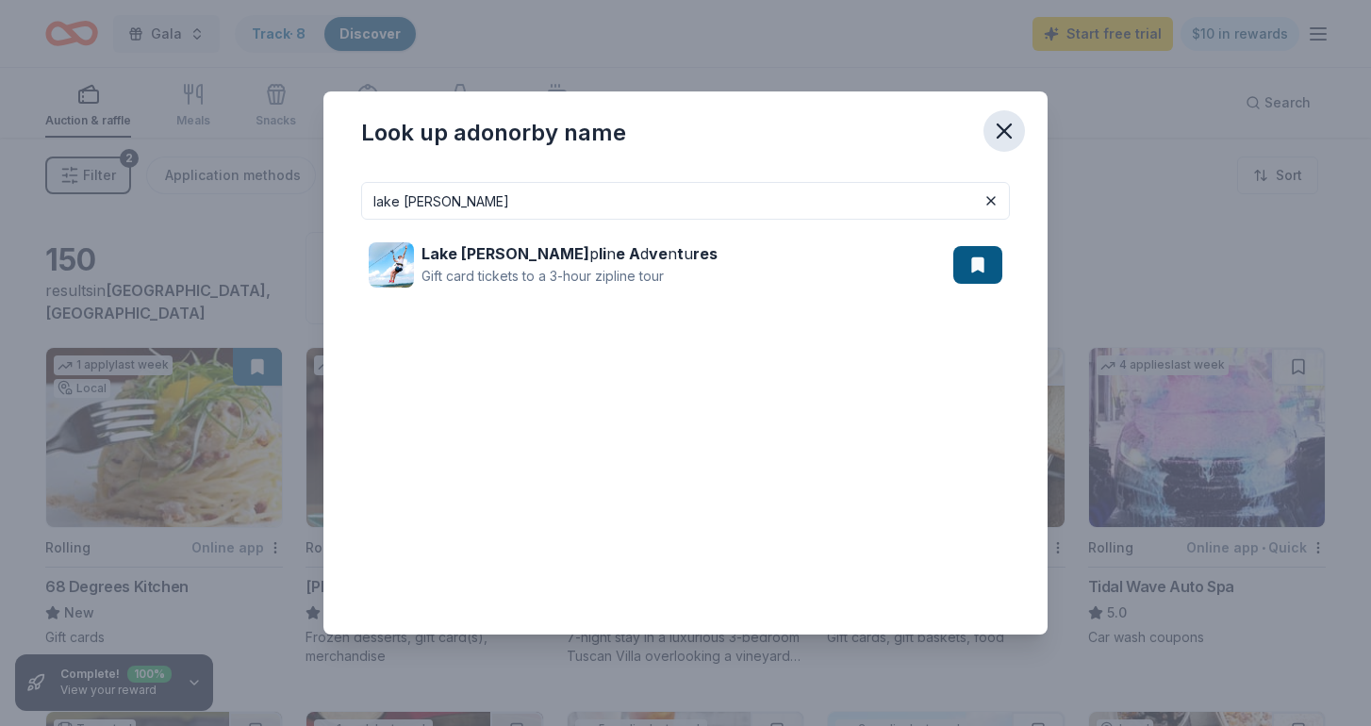
click at [999, 136] on icon "button" at bounding box center [1004, 130] width 13 height 13
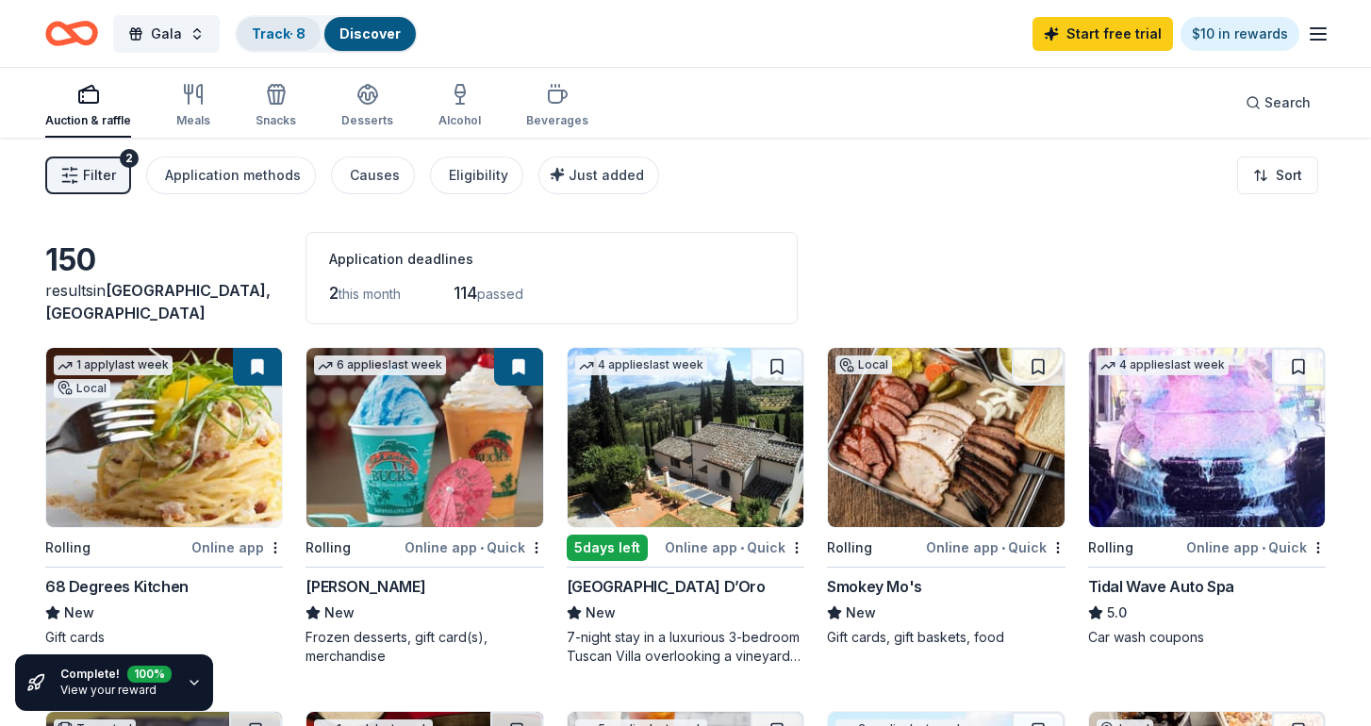
click at [300, 38] on link "Track · 8" at bounding box center [279, 33] width 54 height 16
click at [275, 33] on link "Track · 8" at bounding box center [279, 33] width 54 height 16
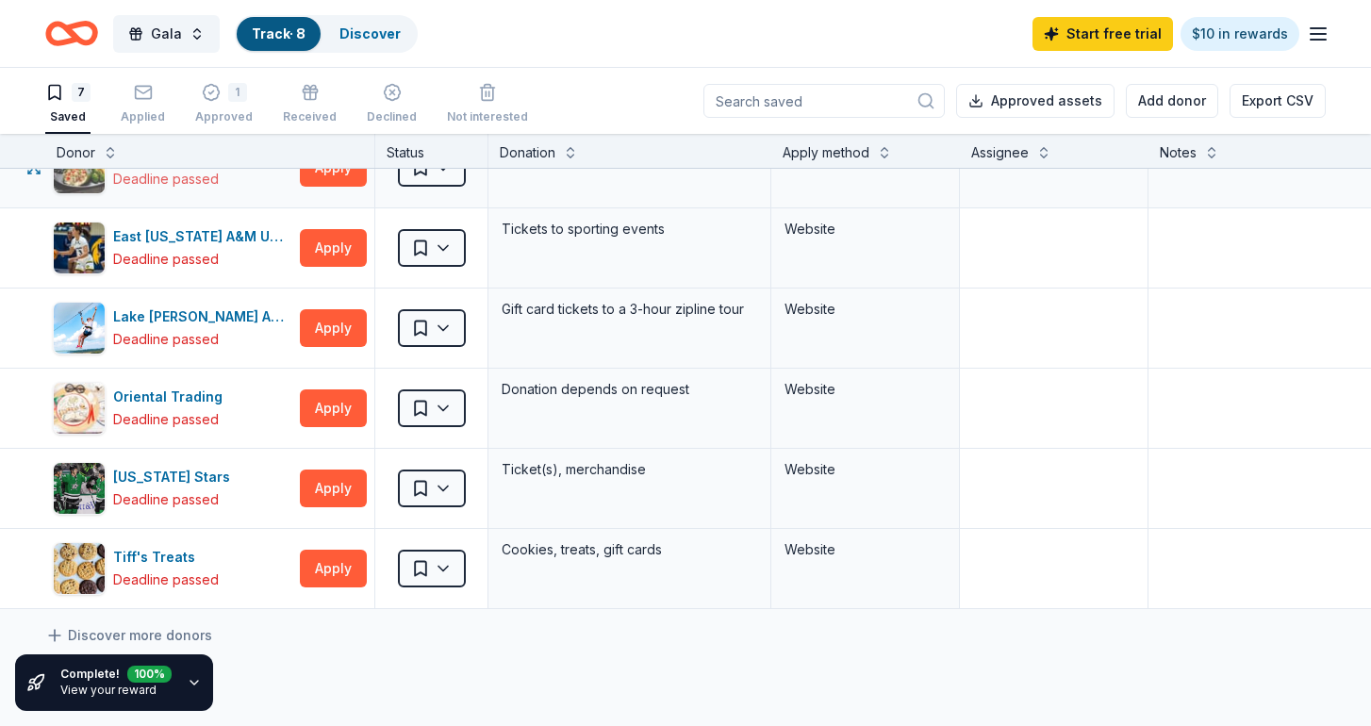
scroll to position [132, 0]
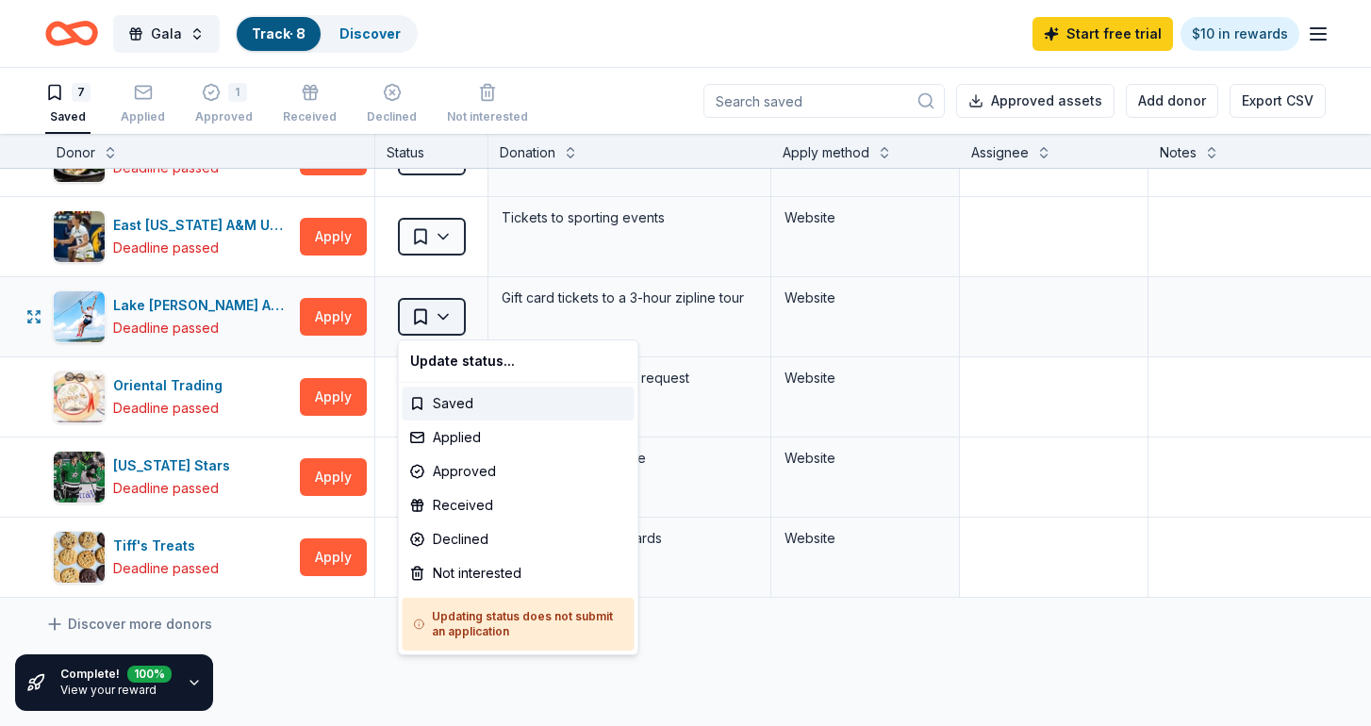
click at [441, 314] on html "Gala Track · 8 Discover Start free trial $10 in rewards 7 Saved Applied 1 Appro…" at bounding box center [685, 363] width 1371 height 726
click at [472, 506] on div "Received" at bounding box center [519, 506] width 232 height 34
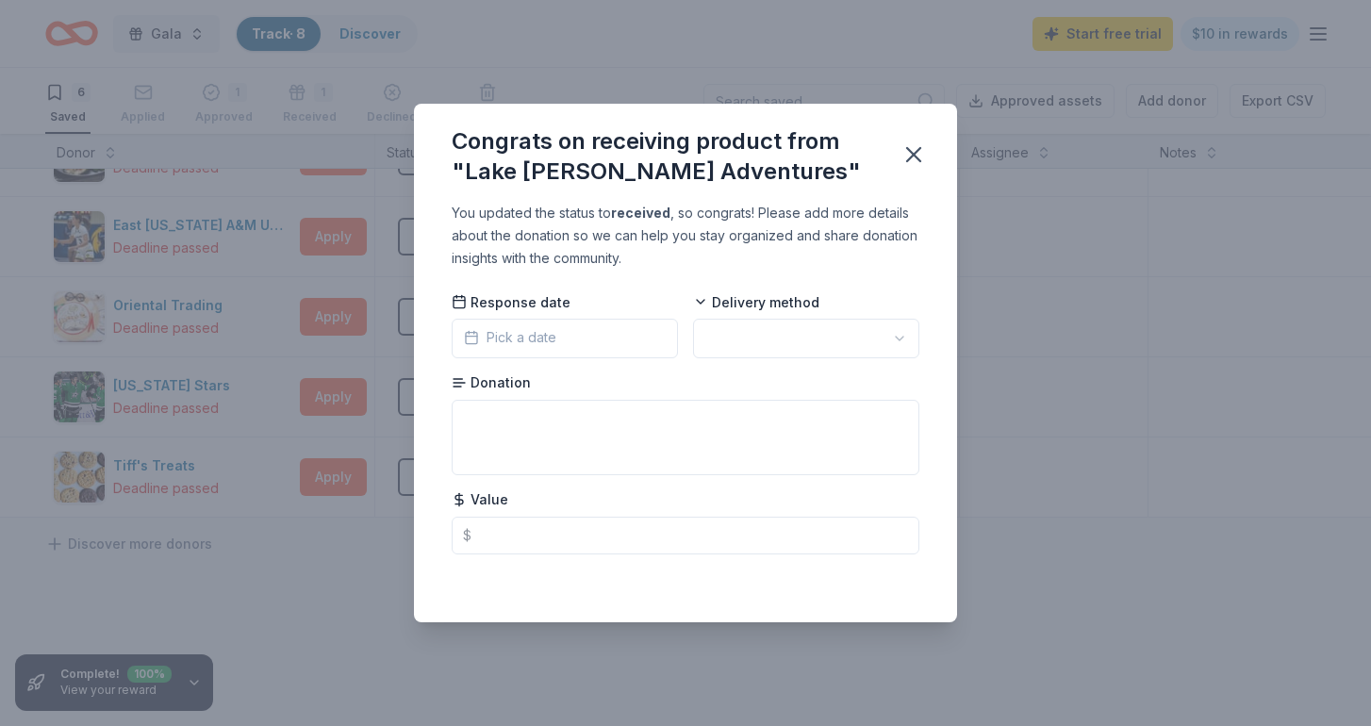
click at [502, 342] on span "Pick a date" at bounding box center [510, 337] width 92 height 23
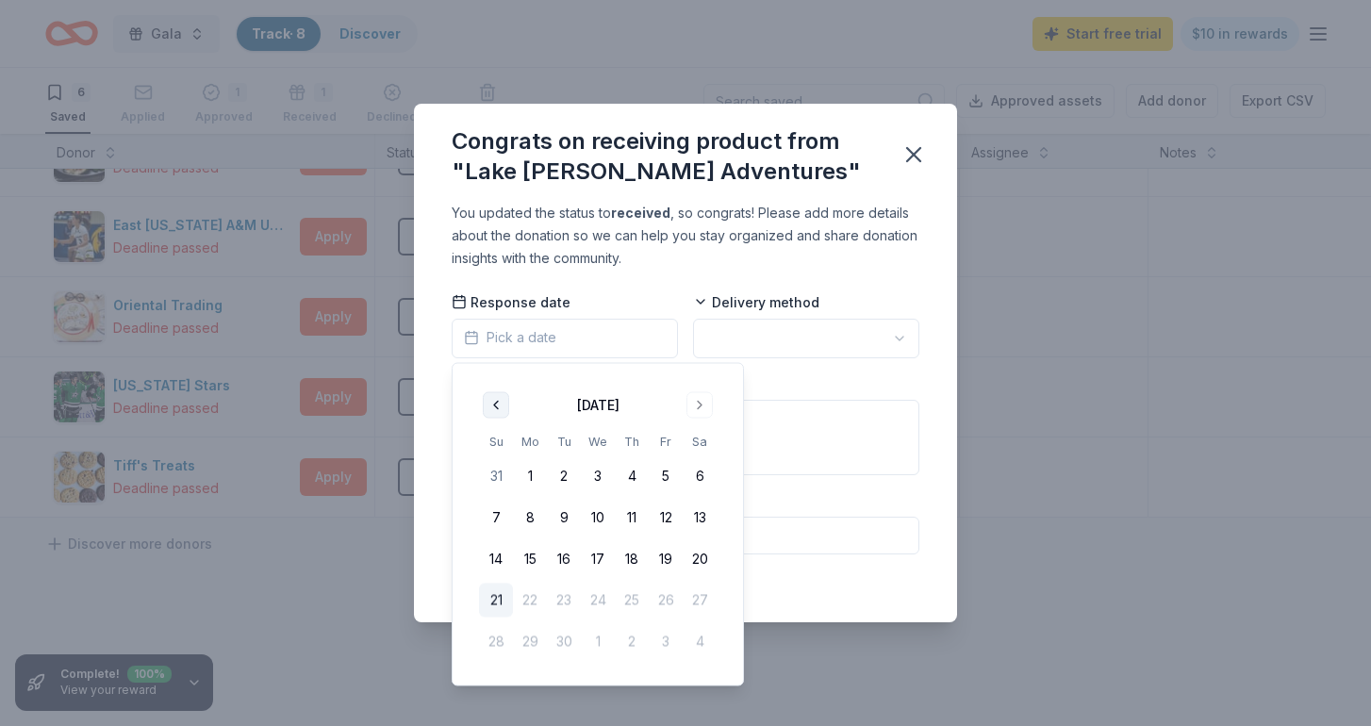
click at [490, 399] on button "Go to previous month" at bounding box center [496, 405] width 26 height 26
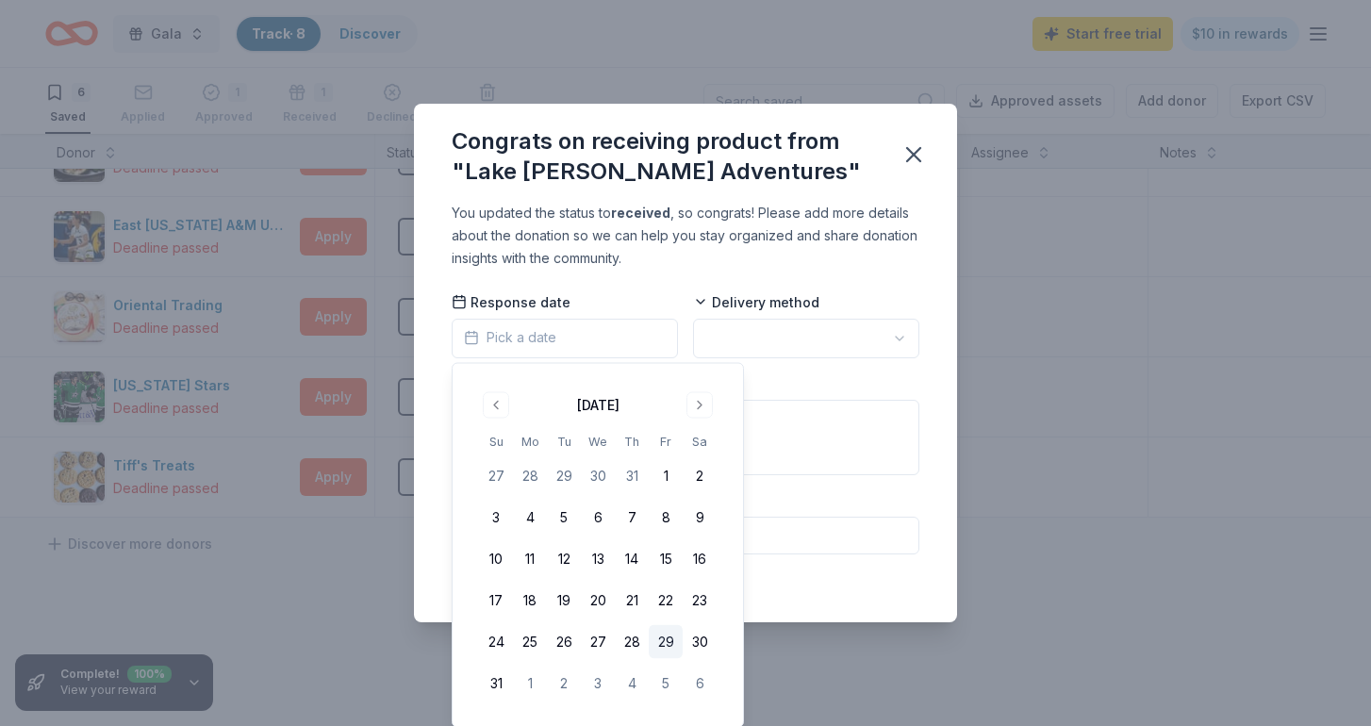
click at [669, 646] on button "29" at bounding box center [666, 642] width 34 height 34
click at [762, 341] on html "Gala Track · 8 Discover Start free trial $10 in rewards 6 Saved Applied 1 Appro…" at bounding box center [685, 363] width 1371 height 726
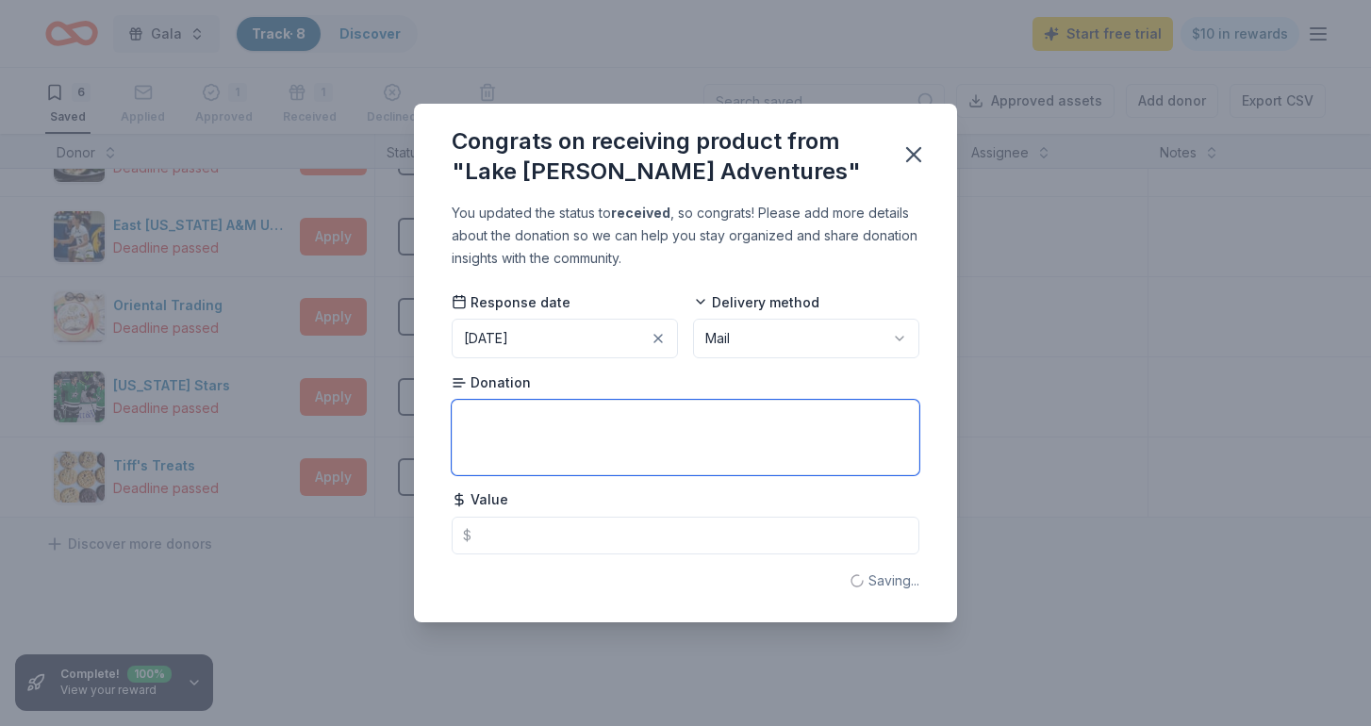
click at [715, 433] on textarea at bounding box center [686, 437] width 468 height 75
click at [589, 423] on textarea "2 tickets to the 3hr hipline adventure" at bounding box center [686, 437] width 468 height 75
click at [703, 421] on textarea "2 tickets to the 3hr zipline adventure" at bounding box center [686, 437] width 468 height 75
click at [602, 422] on textarea "2 tickets to the 3hr zipline adventure" at bounding box center [686, 437] width 468 height 75
type textarea "2 tickets to the 3hr zip-line adventure"
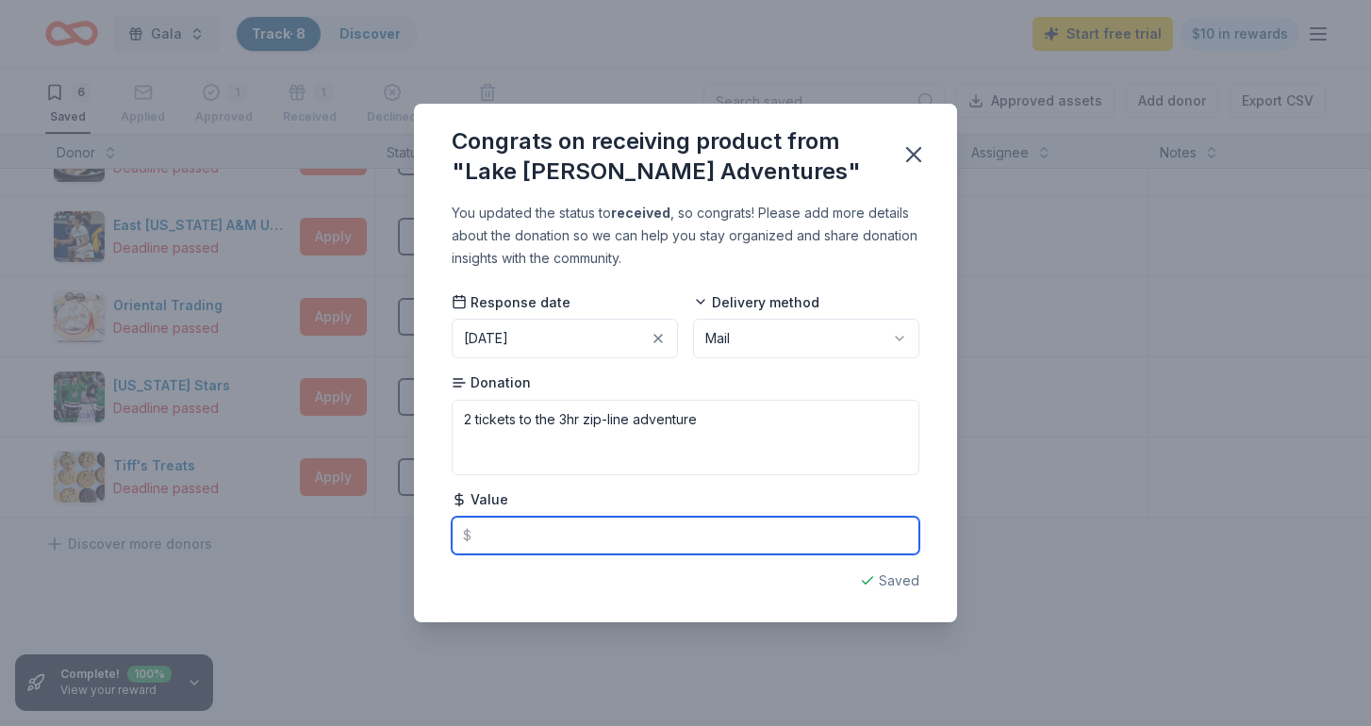
click at [647, 537] on input "text" at bounding box center [686, 536] width 468 height 38
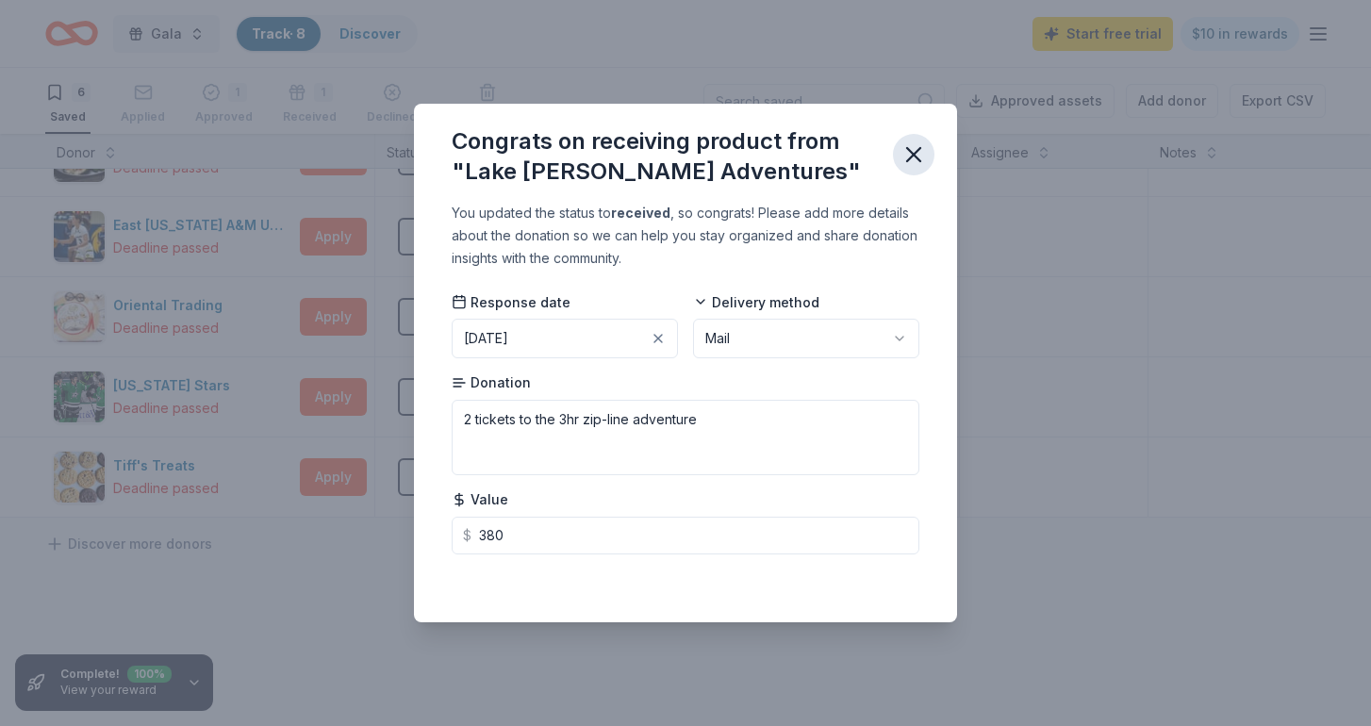
type input "380.00"
click at [918, 156] on icon "button" at bounding box center [914, 154] width 26 height 26
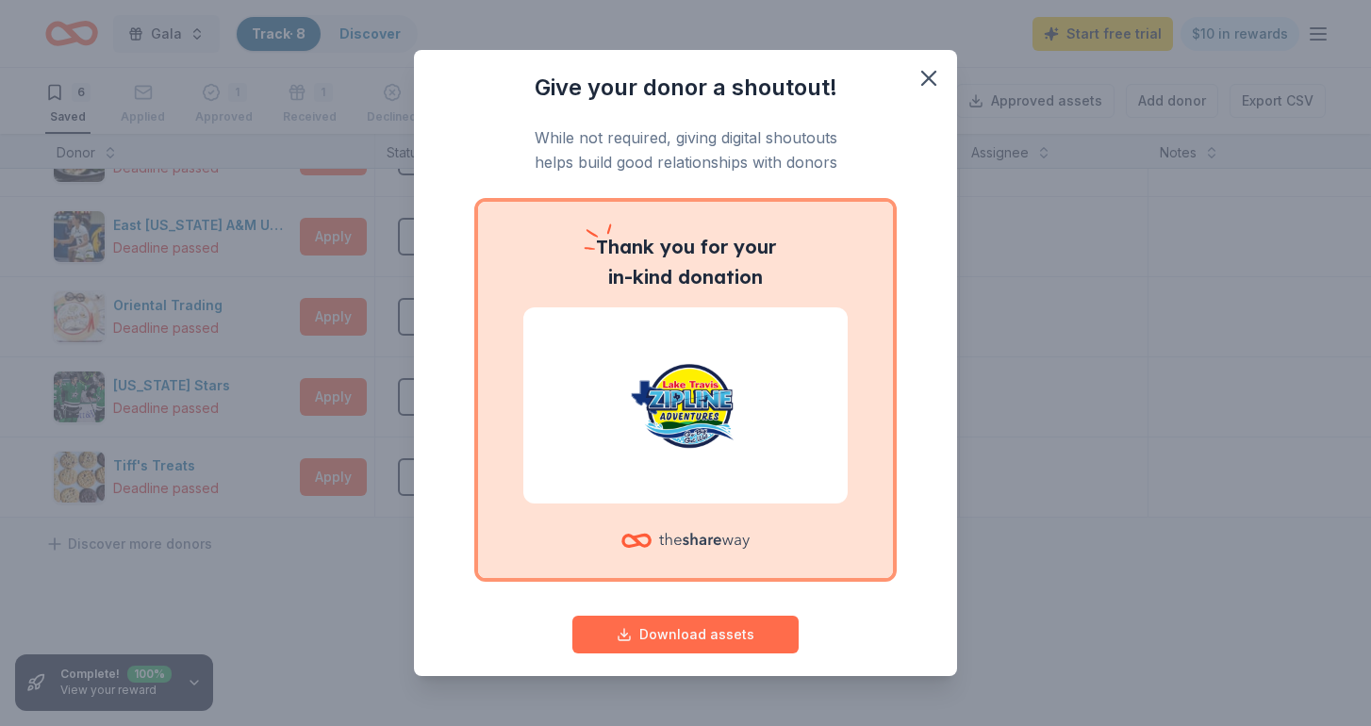
click at [716, 636] on button "Download assets" at bounding box center [686, 635] width 226 height 38
click at [926, 74] on icon "button" at bounding box center [929, 78] width 26 height 26
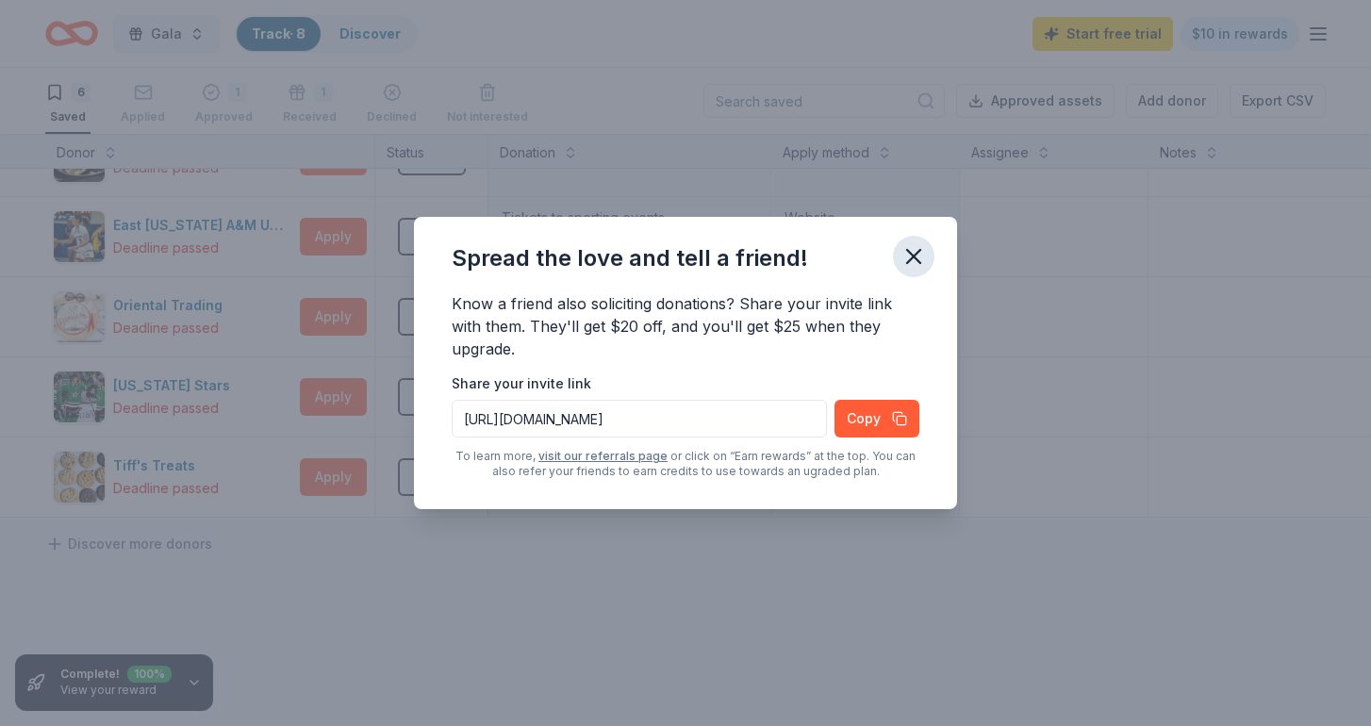
click at [911, 257] on icon "button" at bounding box center [914, 256] width 26 height 26
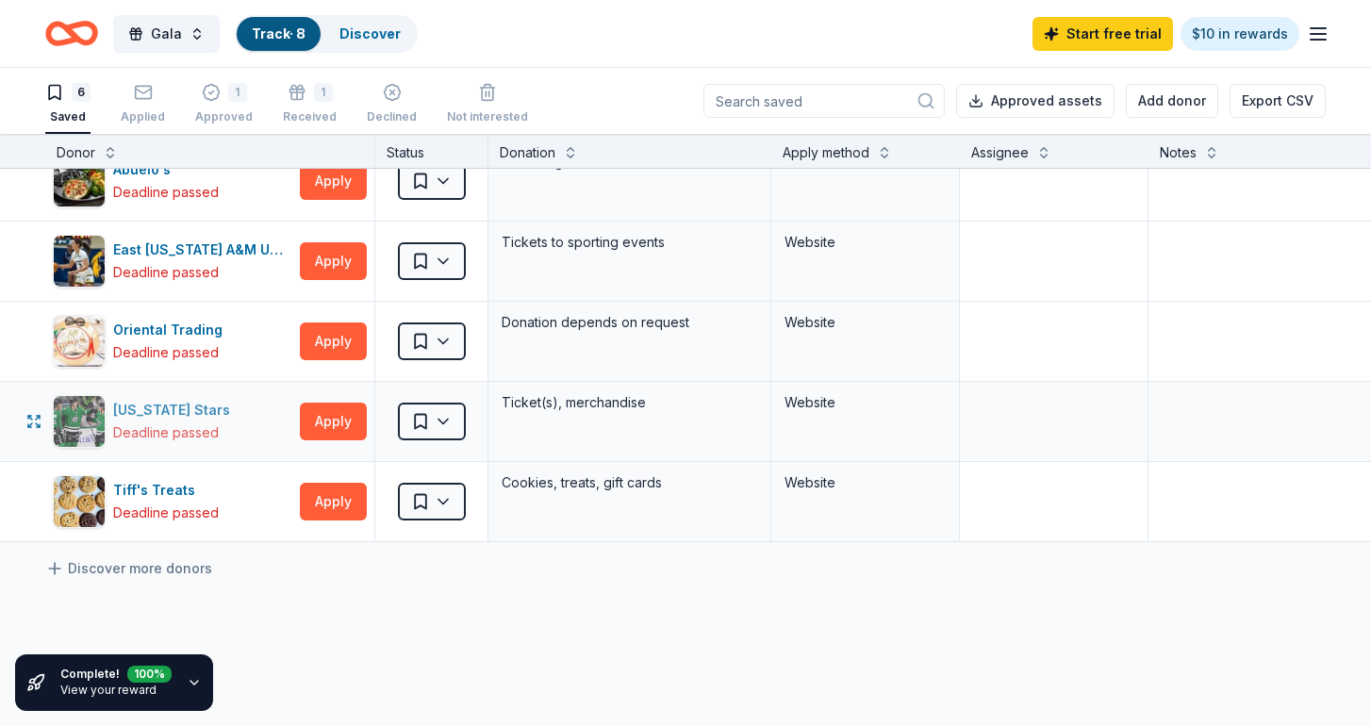
scroll to position [100, 0]
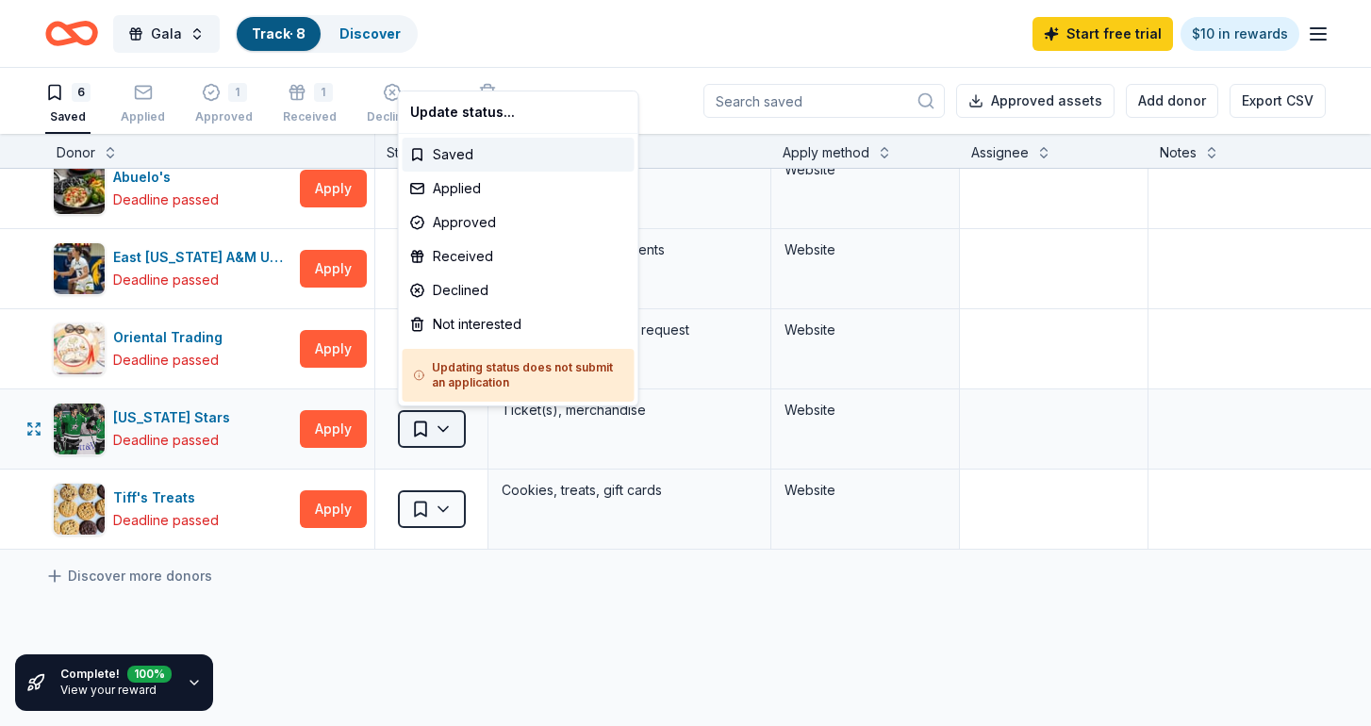
click at [441, 428] on html "Gala Track · 8 Discover Start free trial $10 in rewards 6 Saved Applied 1 Appro…" at bounding box center [685, 363] width 1371 height 726
click at [456, 221] on div "Approved" at bounding box center [519, 223] width 232 height 34
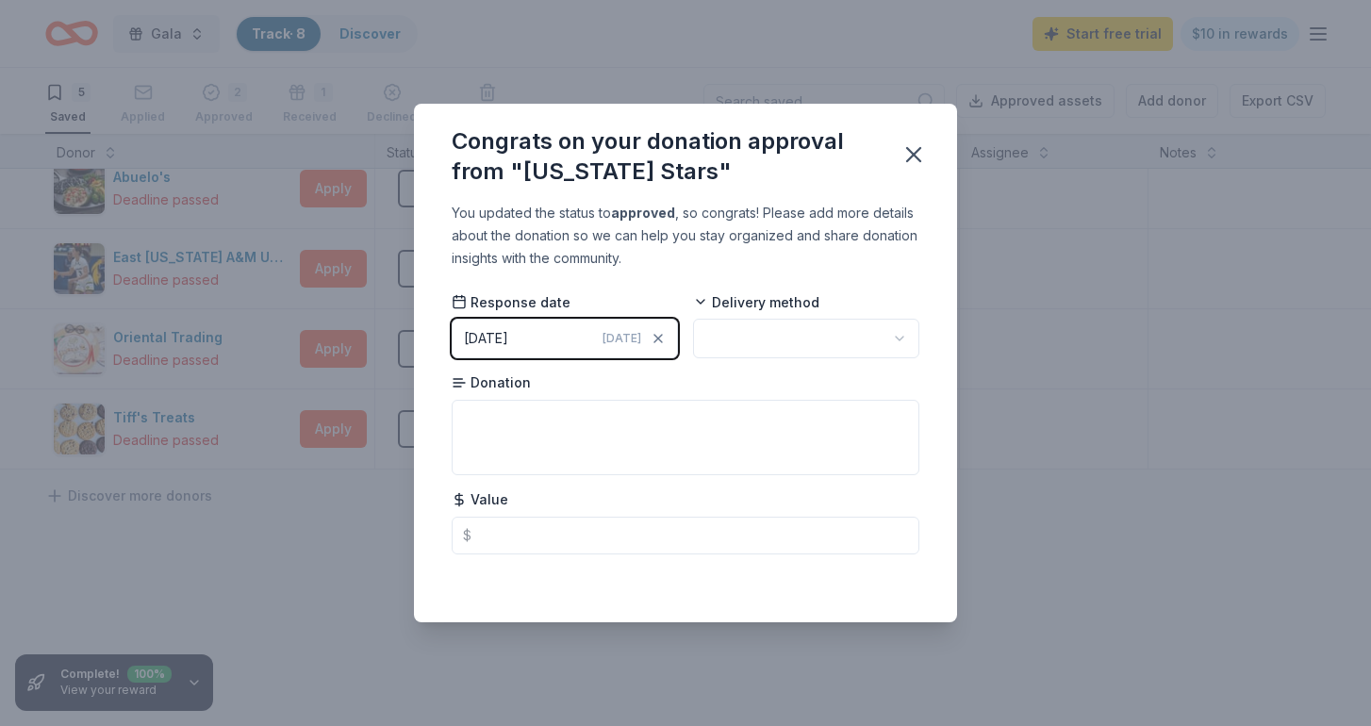
click at [540, 341] on button "09/21/2025 Today" at bounding box center [565, 339] width 226 height 40
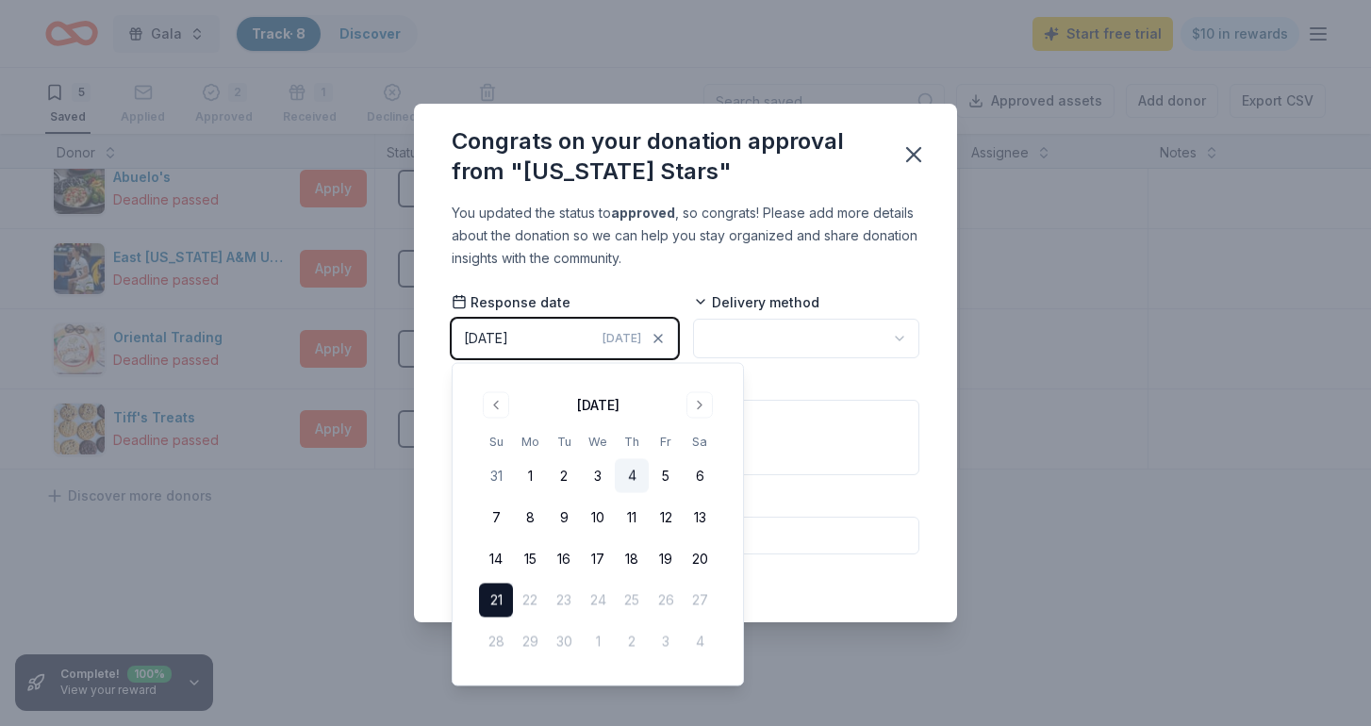
click at [626, 474] on button "4" at bounding box center [632, 476] width 34 height 34
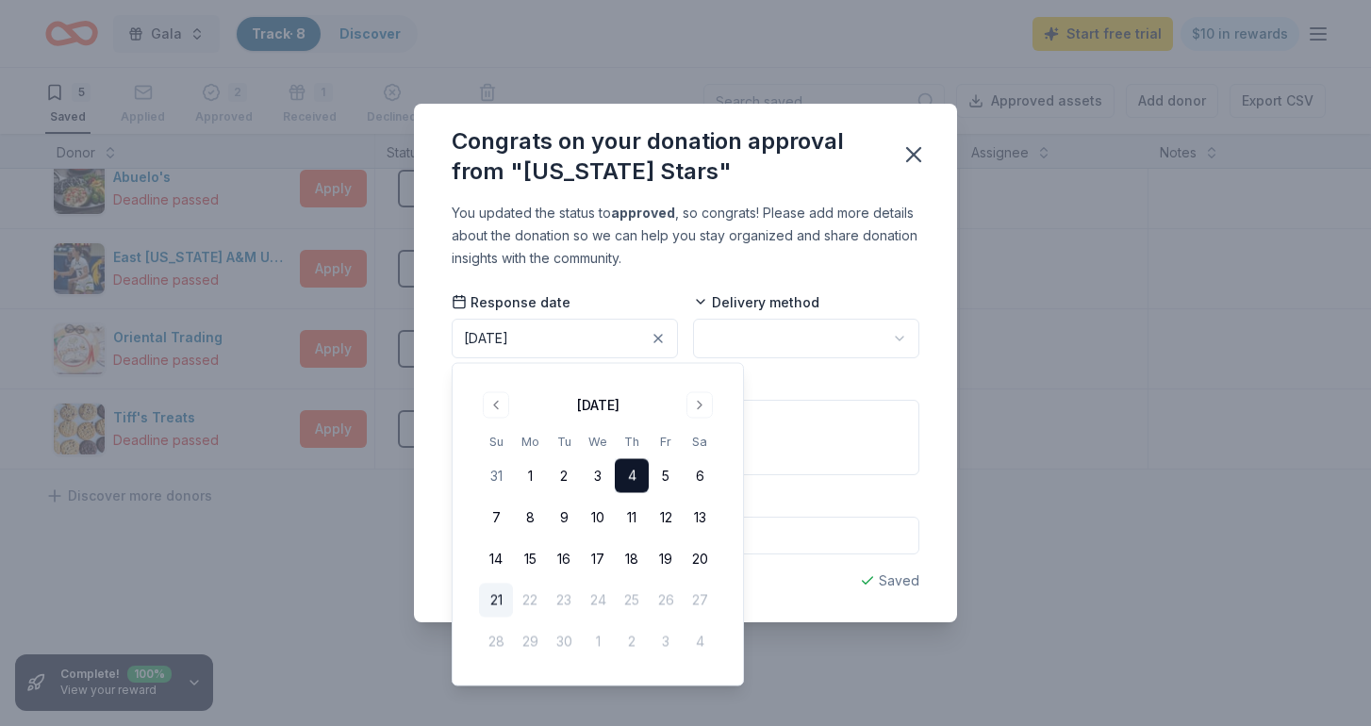
click at [798, 344] on html "Gala Track · 8 Discover Start free trial $10 in rewards 5 Saved Applied 2 Appro…" at bounding box center [685, 363] width 1371 height 726
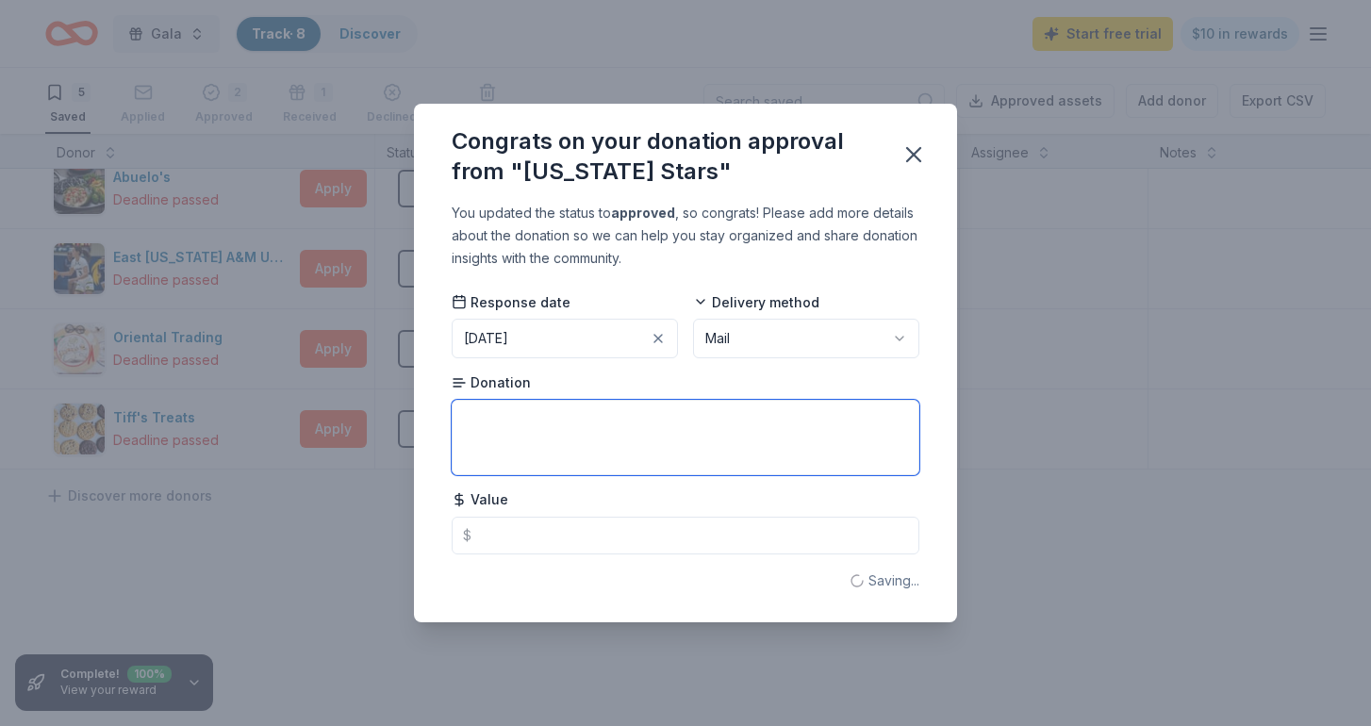
click at [689, 454] on textarea at bounding box center [686, 437] width 468 height 75
type textarea "4 tickets to a Texas stars game with 2026-2027 season"
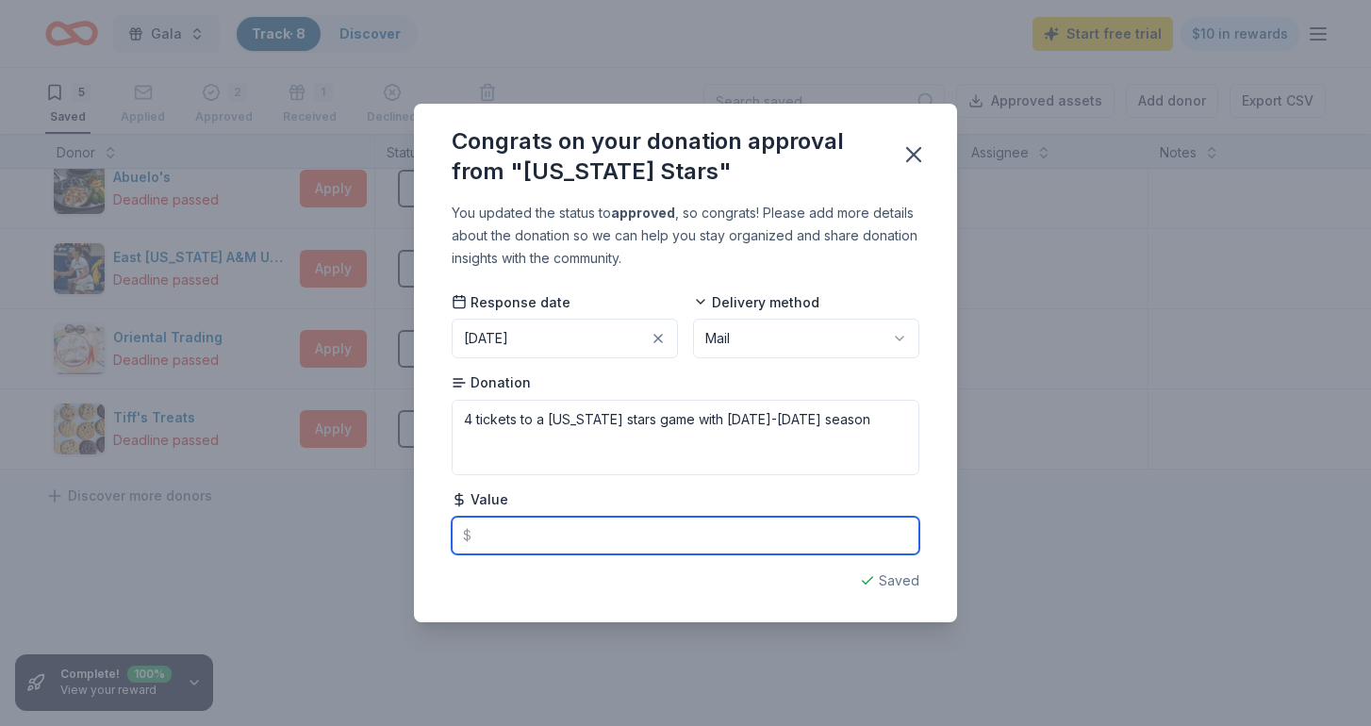
click at [685, 519] on input "text" at bounding box center [686, 536] width 468 height 38
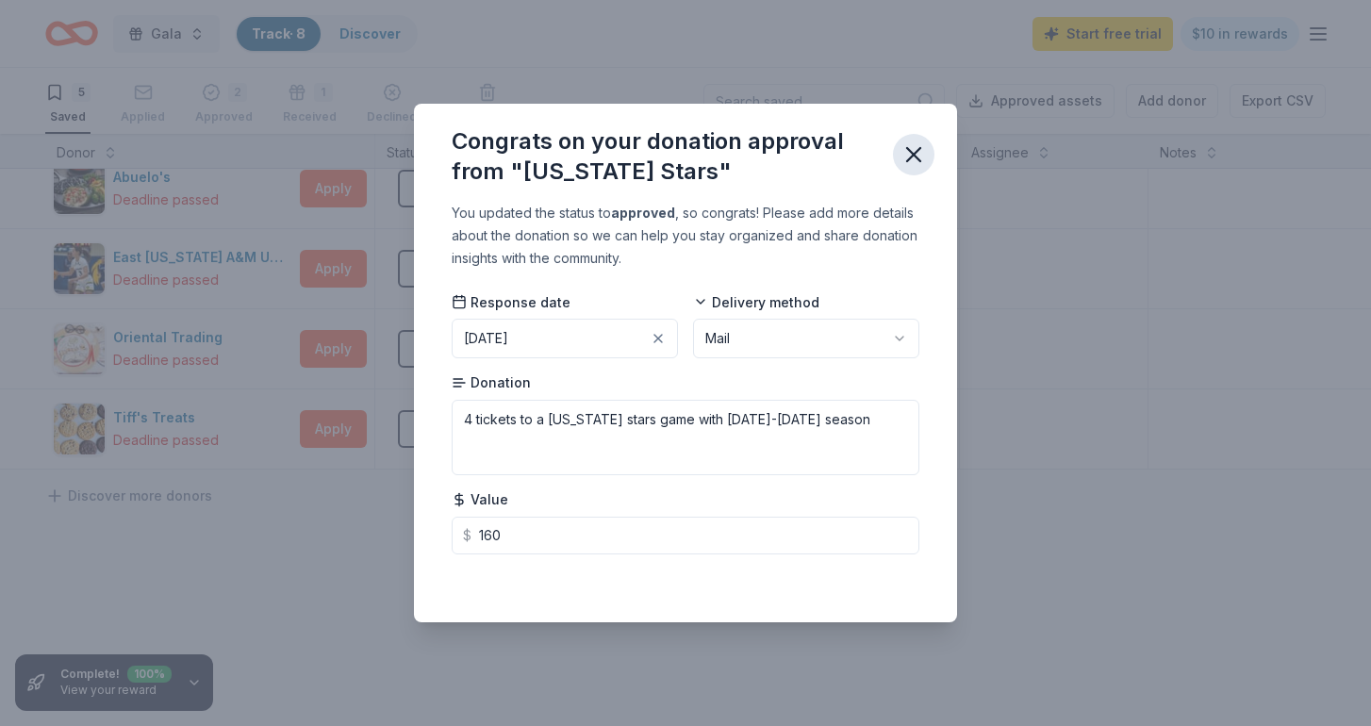
type input "160.00"
click at [915, 162] on icon "button" at bounding box center [914, 154] width 26 height 26
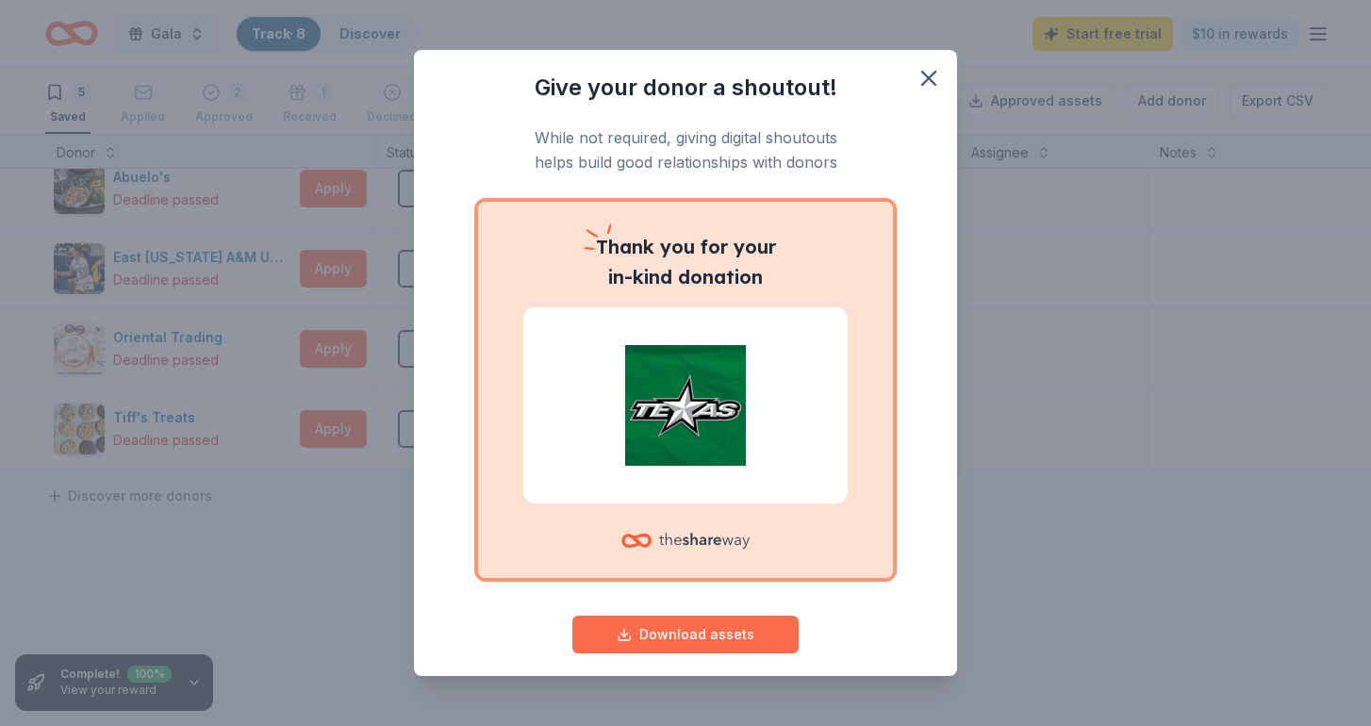
click at [687, 632] on button "Download assets" at bounding box center [686, 635] width 226 height 38
click at [930, 80] on icon "button" at bounding box center [928, 78] width 13 height 13
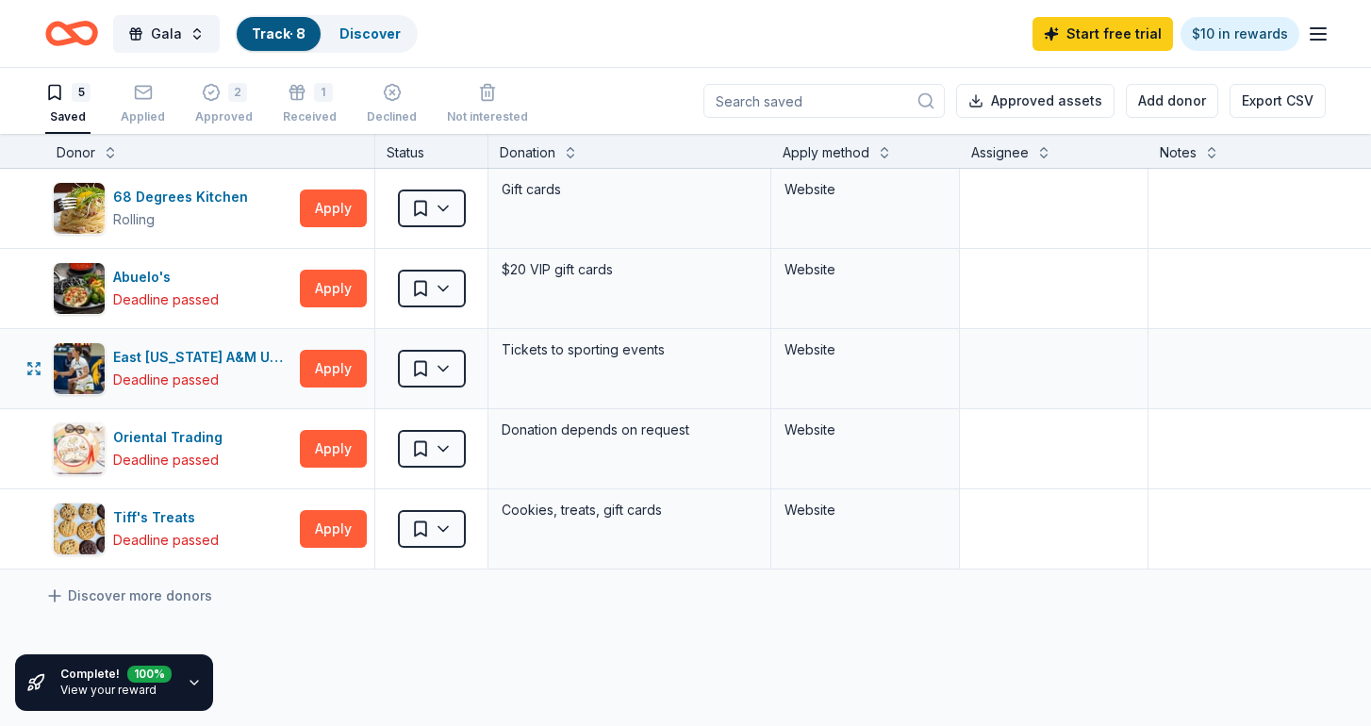
scroll to position [0, 0]
click at [879, 54] on div "Gala Track · 8 Discover Start free trial $10 in rewards" at bounding box center [685, 33] width 1281 height 44
